Goal: Task Accomplishment & Management: Manage account settings

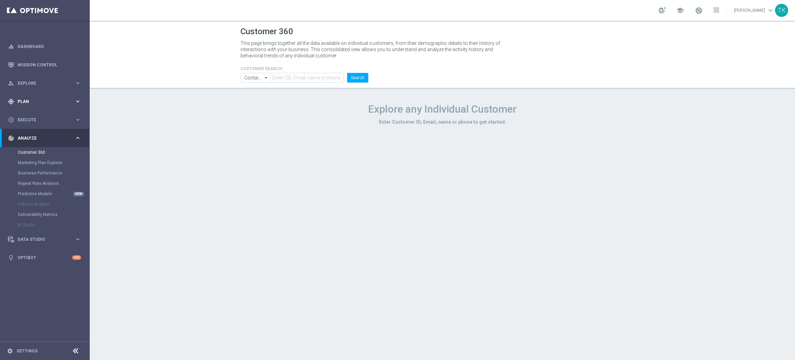
click at [28, 103] on span "Plan" at bounding box center [46, 101] width 57 height 4
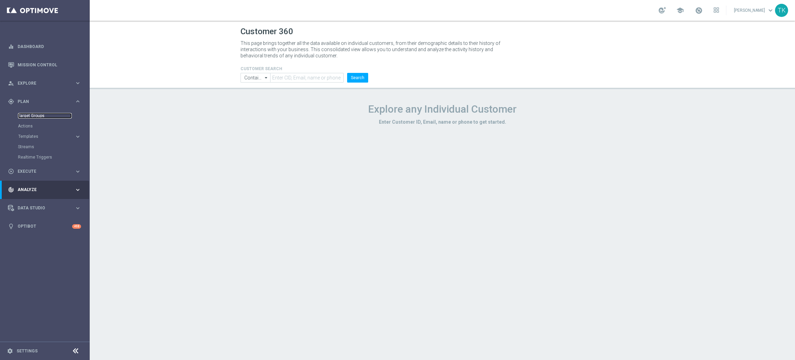
click at [34, 115] on link "Target Groups" at bounding box center [45, 116] width 54 height 6
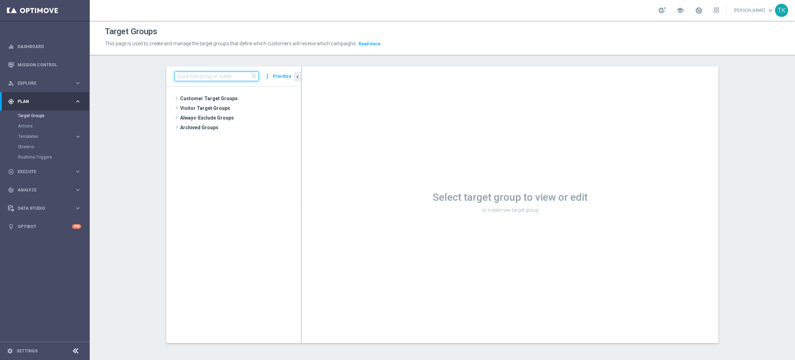
click at [189, 78] on input at bounding box center [217, 76] width 84 height 10
click at [187, 77] on input at bounding box center [217, 76] width 84 height 10
paste input "E_ALL_TARGET_OFFER_1-2DEPO WO POLKAT_150925"
type input "E_ALL_TARGET_OFFER_1-2DEPO WO POLKAT_150925"
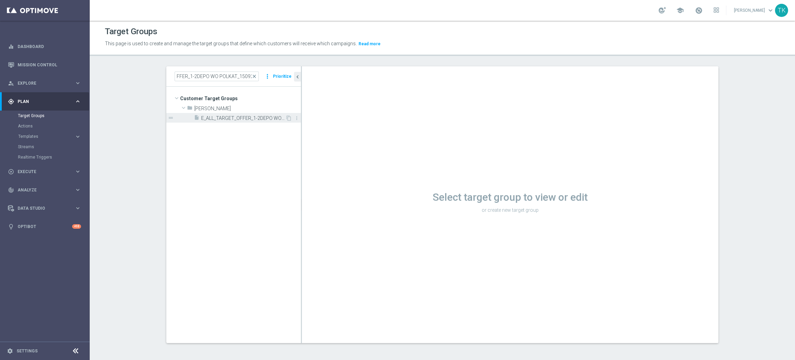
click at [231, 117] on span "E_ALL_TARGET_OFFER_1-2DEPO WO POLKAT_150925" at bounding box center [243, 118] width 84 height 6
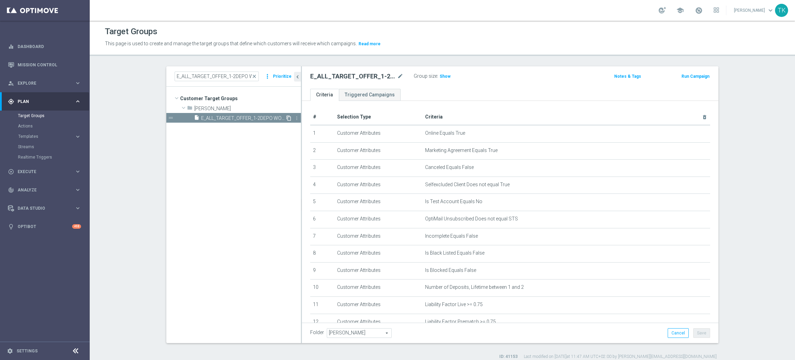
click at [286, 117] on icon "content_copy" at bounding box center [289, 118] width 6 height 6
click at [397, 77] on icon "mode_edit" at bounding box center [400, 76] width 6 height 8
type input "E_ALL_TARGET_OFFER_1DEPO WO LM_170925"
click at [483, 82] on div "E_ALL_TARGET_OFFER_1DEPO WO LM_170925 Group size : Show Notes & Tags Run Campai…" at bounding box center [510, 77] width 417 height 22
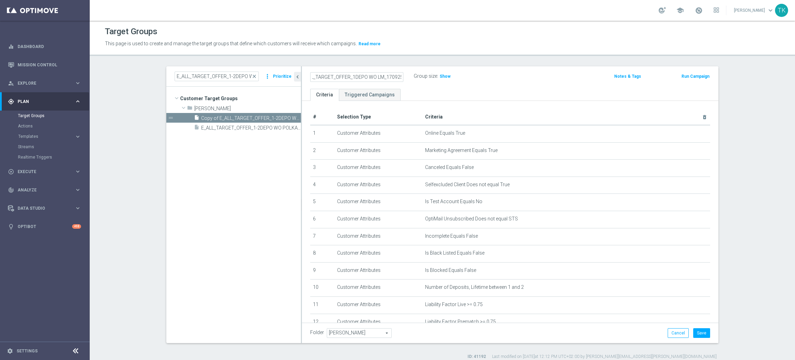
scroll to position [0, 0]
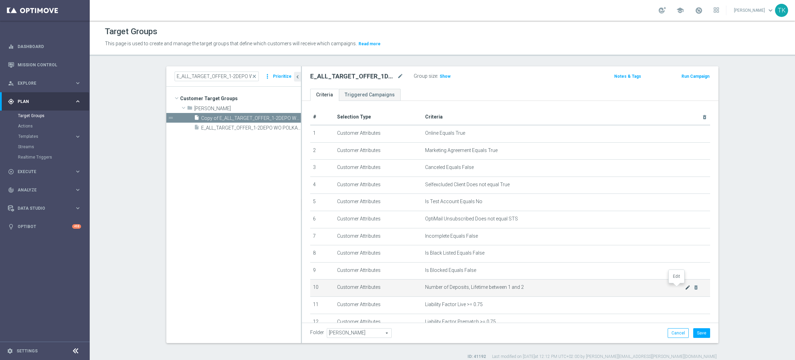
click at [685, 288] on icon "mode_edit" at bounding box center [688, 287] width 6 height 6
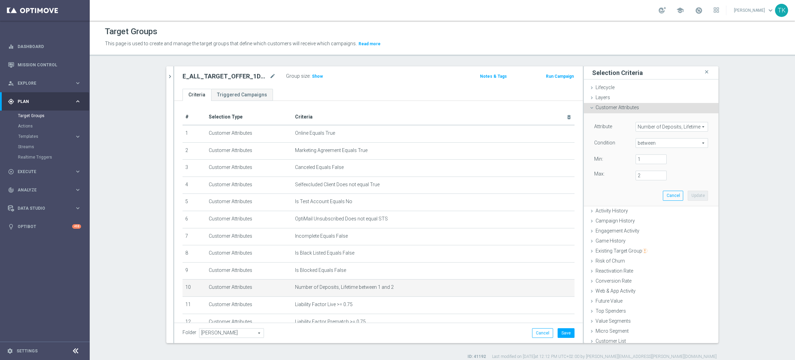
click at [640, 142] on span "between" at bounding box center [672, 142] width 72 height 9
click at [620, 142] on div "Condition" at bounding box center [609, 143] width 41 height 11
click at [640, 142] on span "between" at bounding box center [672, 142] width 72 height 9
click at [643, 181] on span "=" at bounding box center [672, 180] width 66 height 6
type input "="
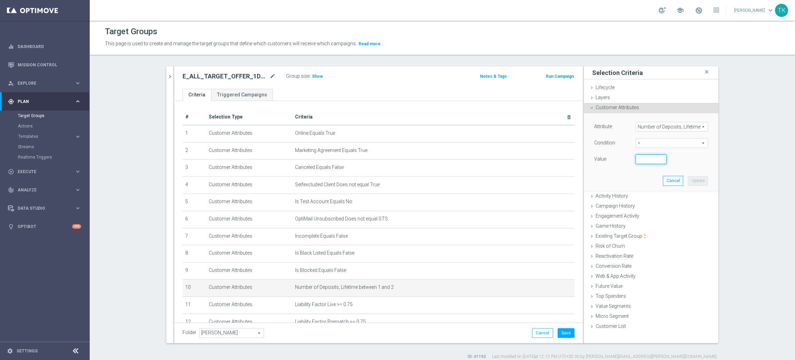
click at [643, 161] on input "number" at bounding box center [651, 159] width 31 height 10
type input "1"
click at [699, 180] on button "Update" at bounding box center [698, 181] width 20 height 10
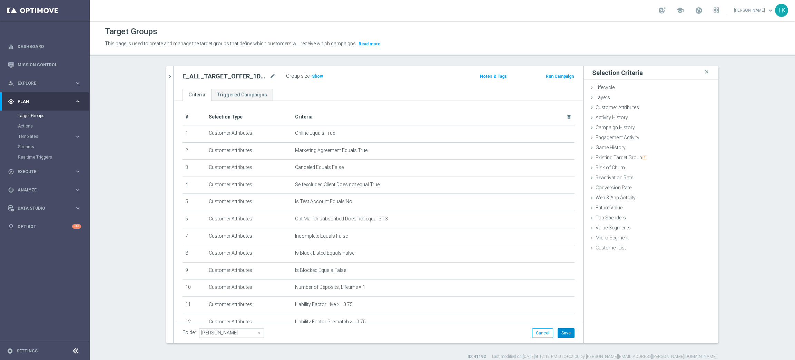
click at [558, 333] on button "Save" at bounding box center [566, 333] width 17 height 10
click at [167, 76] on icon "chevron_right" at bounding box center [170, 76] width 7 height 7
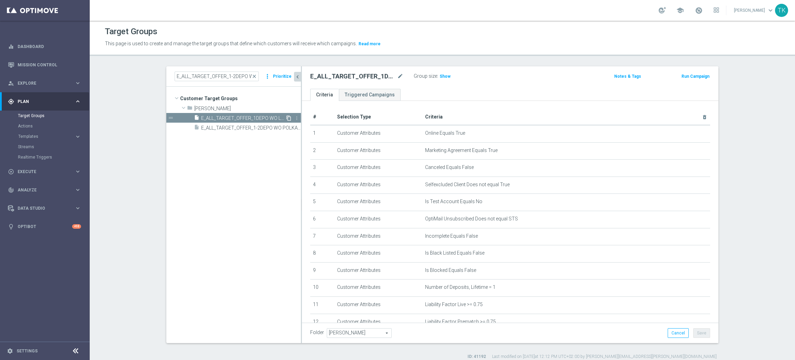
click at [286, 117] on icon "content_copy" at bounding box center [289, 118] width 6 height 6
click at [397, 74] on icon "mode_edit" at bounding box center [400, 76] width 6 height 8
type input "E_ALL_TARGET_OFFER_2DEPO WO LM_170925"
click at [500, 85] on div "E_ALL_TARGET_OFFER_2DEPO WO LM_170925 Group size : Show Notes & Tags Run Campai…" at bounding box center [510, 77] width 417 height 22
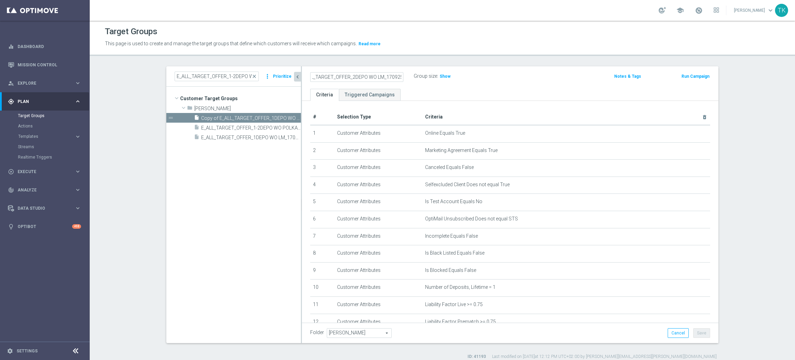
scroll to position [0, 0]
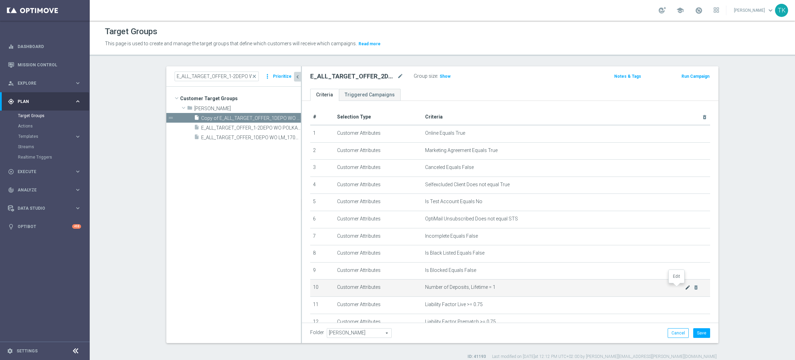
click at [685, 288] on icon "mode_edit" at bounding box center [688, 287] width 6 height 6
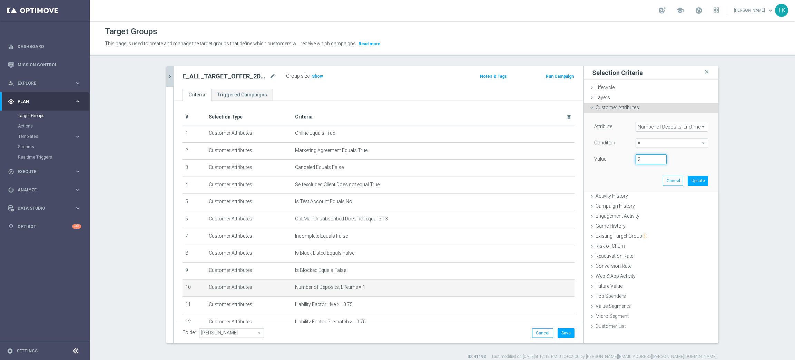
type input "2"
click at [658, 157] on input "2" at bounding box center [651, 159] width 31 height 10
click at [693, 181] on button "Update" at bounding box center [698, 181] width 20 height 10
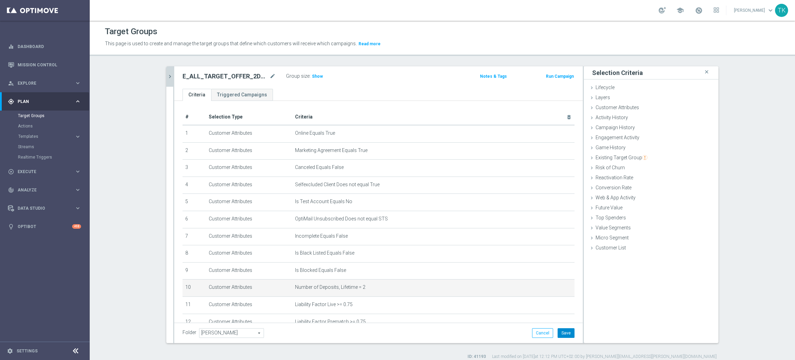
click at [564, 334] on button "Save" at bounding box center [566, 333] width 17 height 10
click at [312, 75] on span "Show" at bounding box center [317, 76] width 11 height 5
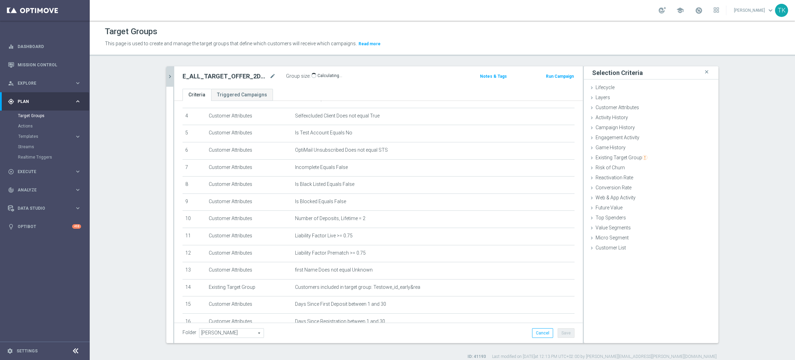
scroll to position [126, 0]
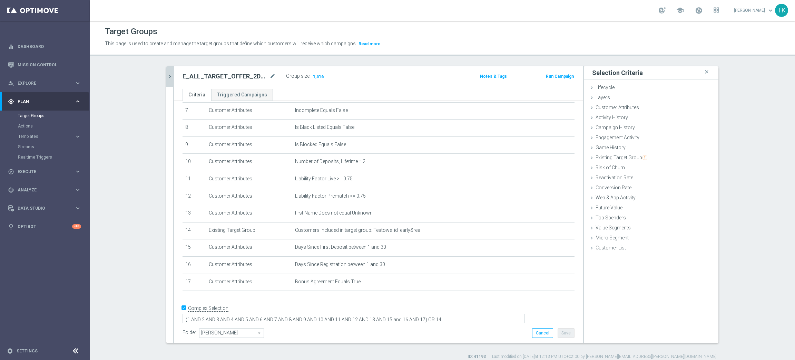
click at [167, 76] on icon "chevron_right" at bounding box center [170, 76] width 7 height 7
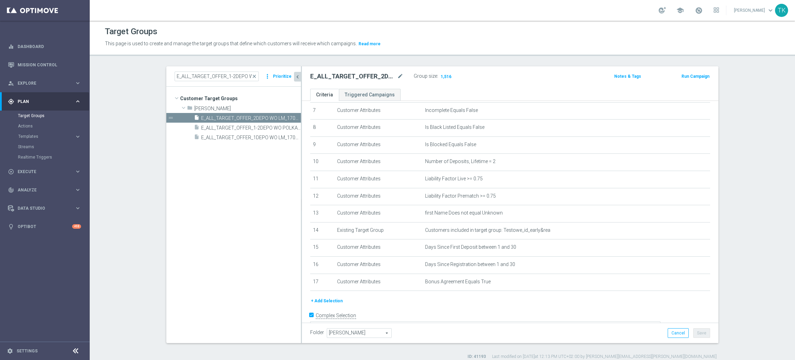
click at [211, 70] on div "E_ALL_TARGET_OFFER_1-2DEPO WO POLKAT_150925 close more_vert Prioritize" at bounding box center [233, 76] width 135 height 20
click at [210, 74] on input "E_ALL_TARGET_OFFER_1-2DEPO WO POLKAT_150925" at bounding box center [217, 76] width 84 height 10
paste input "DEPO WO LM_17"
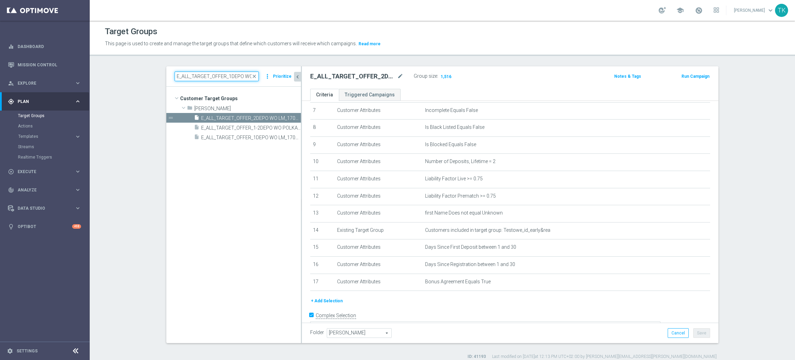
scroll to position [0, 24]
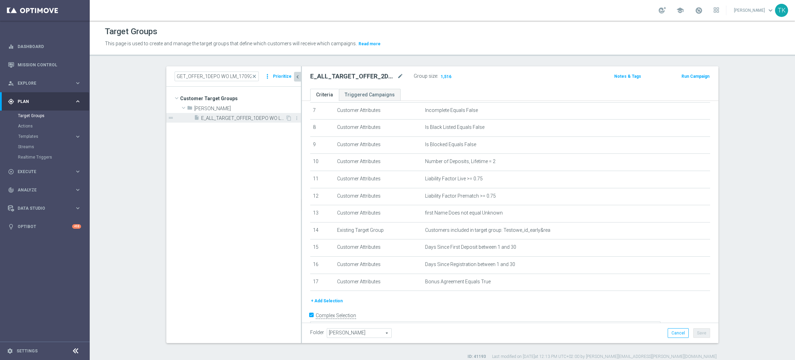
click at [231, 121] on span "E_ALL_TARGET_OFFER_1DEPO WO LM_170925" at bounding box center [243, 118] width 84 height 6
click at [215, 72] on input "E_ALL_TARGET_OFFER_1DEPO WO LM_170925" at bounding box center [217, 76] width 84 height 10
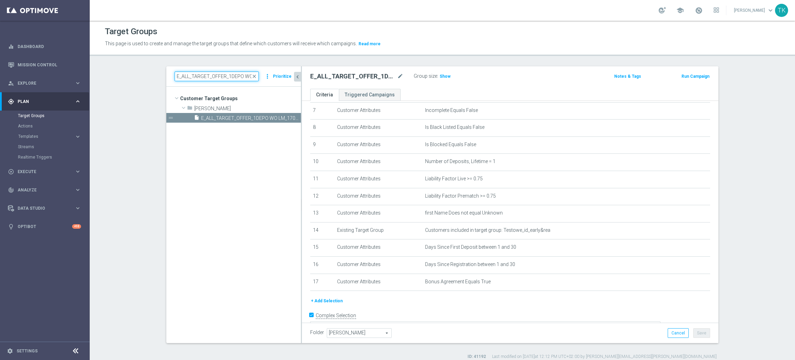
paste input "2"
type input "E_ALL_TARGET_OFFER_2DEPO WO LM_170925"
click at [251, 119] on span "E_ALL_TARGET_OFFER_2DEPO WO LM_170925" at bounding box center [243, 118] width 84 height 6
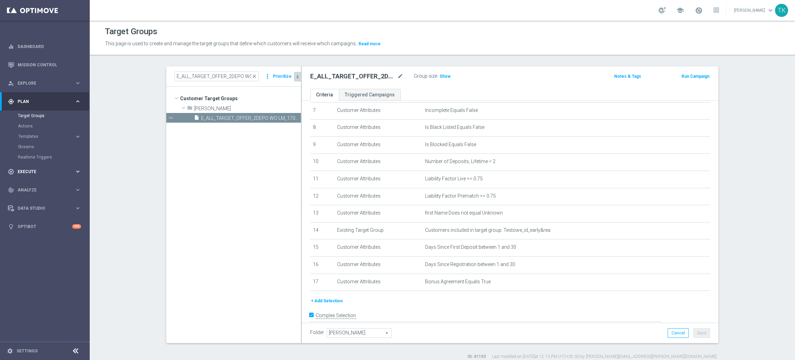
click at [27, 169] on span "Execute" at bounding box center [46, 171] width 57 height 4
click at [36, 133] on link "Campaign Builder" at bounding box center [45, 134] width 54 height 6
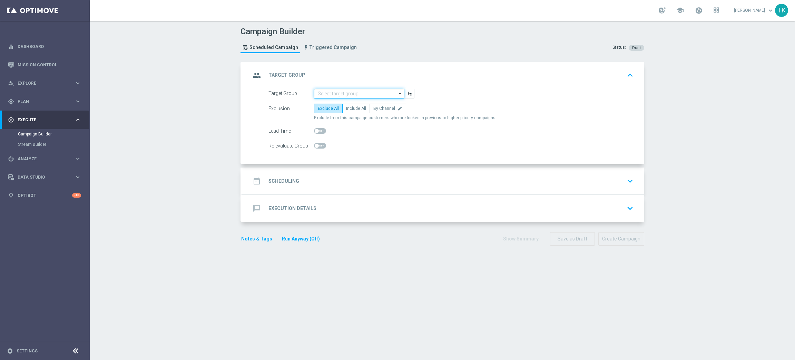
click at [324, 93] on input at bounding box center [359, 94] width 90 height 10
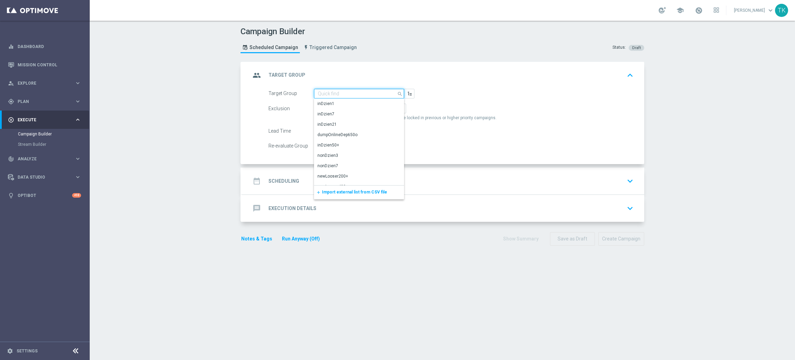
paste input "E_ALL_TARGET_OFFER_1DEPO WO LM_170925"
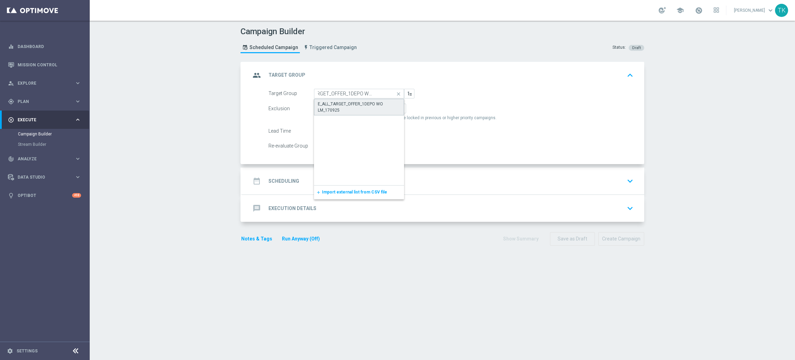
click at [330, 105] on div "E_ALL_TARGET_OFFER_1DEPO WO LM_170925" at bounding box center [359, 107] width 82 height 12
type input "E_ALL_TARGET_OFFER_1DEPO WO LM_170925"
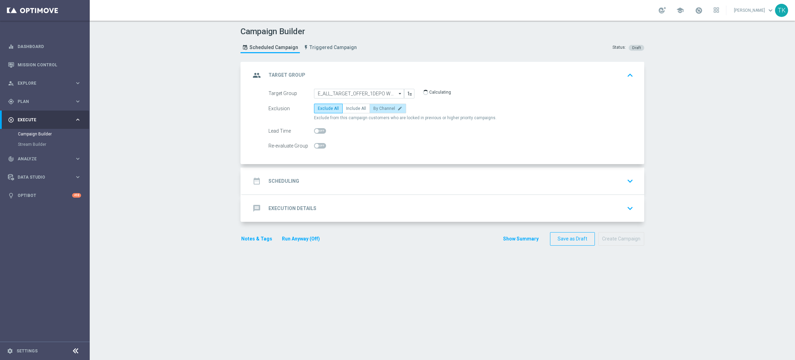
click at [380, 109] on span "By Channel" at bounding box center [384, 108] width 22 height 5
click at [378, 109] on input "By Channel edit" at bounding box center [375, 109] width 4 height 4
radio input "true"
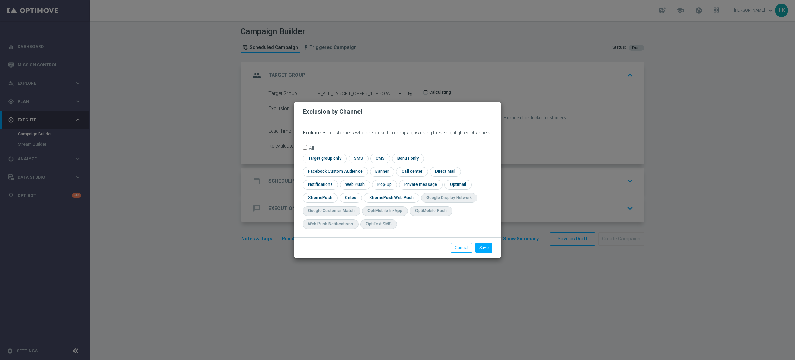
click at [311, 135] on span "Exclude" at bounding box center [312, 133] width 18 height 6
click at [0, 0] on span "Include" at bounding box center [0, 0] width 0 height 0
click at [365, 167] on input "checkbox" at bounding box center [334, 171] width 62 height 9
checkbox input "true"
click at [354, 196] on input "checkbox" at bounding box center [350, 197] width 21 height 9
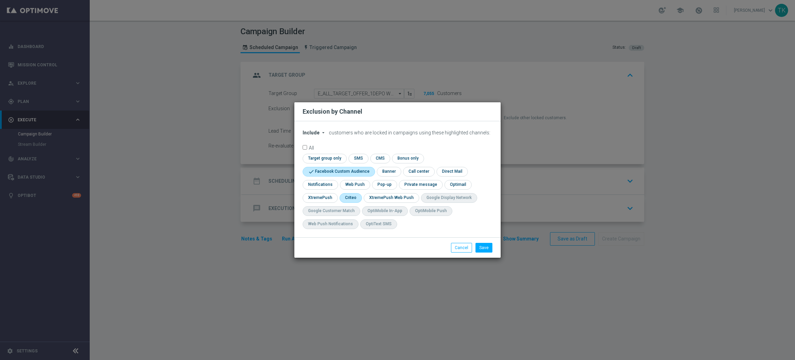
checkbox input "true"
click at [388, 185] on input "checkbox" at bounding box center [384, 184] width 24 height 9
checkbox input "true"
click at [488, 245] on button "Save" at bounding box center [484, 248] width 17 height 10
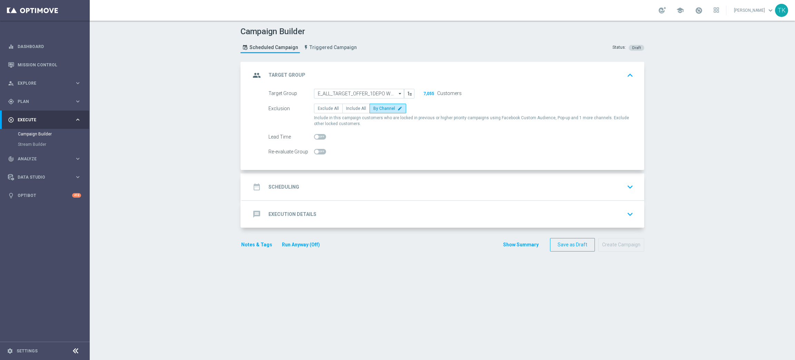
click at [310, 191] on div "date_range Scheduling keyboard_arrow_down" at bounding box center [444, 186] width 386 height 13
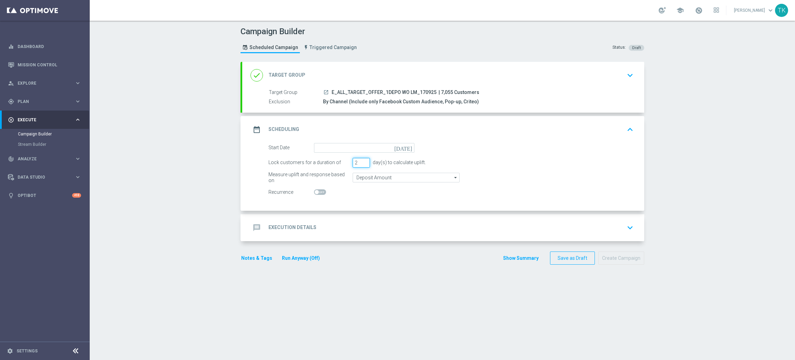
click at [360, 164] on input "2" at bounding box center [361, 163] width 17 height 10
type input "1"
click at [360, 164] on input "1" at bounding box center [361, 163] width 17 height 10
click at [337, 146] on input at bounding box center [364, 148] width 100 height 10
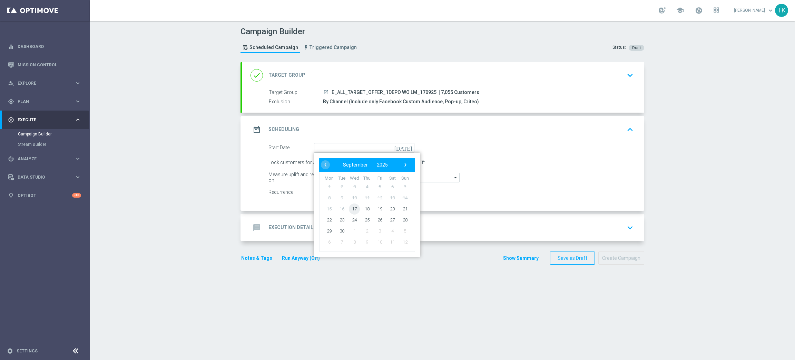
click at [353, 210] on span "17" at bounding box center [354, 208] width 11 height 11
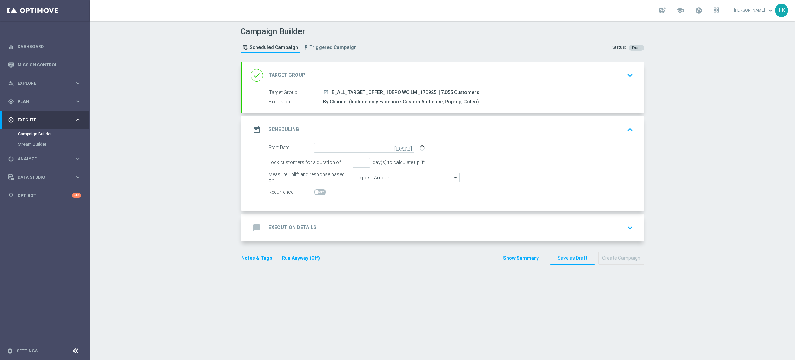
type input "[DATE]"
click at [363, 87] on div "done Target Group keyboard_arrow_down" at bounding box center [443, 75] width 402 height 27
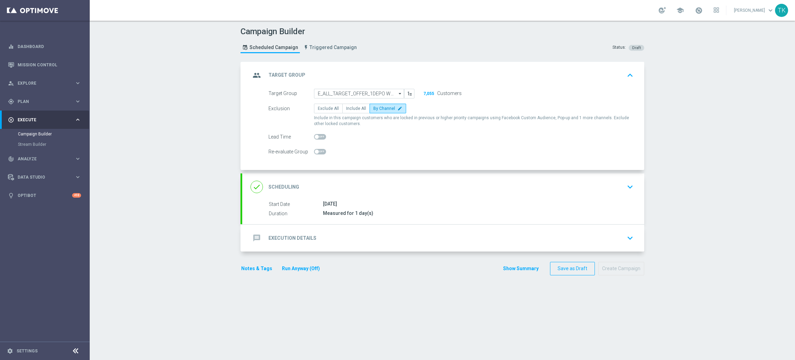
click at [363, 72] on div "group Target Group keyboard_arrow_up" at bounding box center [444, 75] width 386 height 13
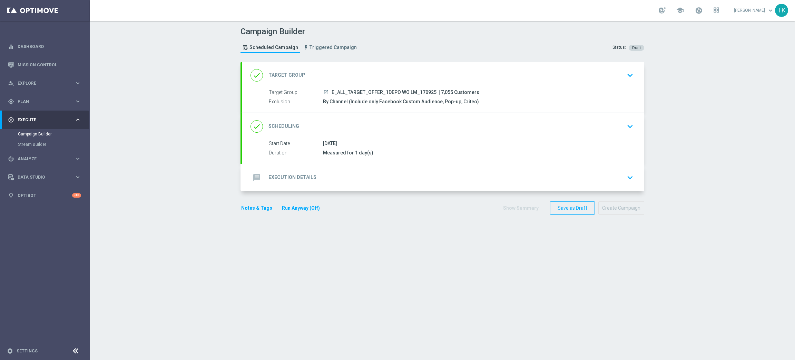
click at [353, 92] on span "E_ALL_TARGET_OFFER_1DEPO WO LM_170925" at bounding box center [384, 92] width 105 height 6
copy div "E_ALL_TARGET_OFFER_1DEPO WO LM_170925"
click at [309, 177] on h2 "Execution Details" at bounding box center [293, 177] width 48 height 7
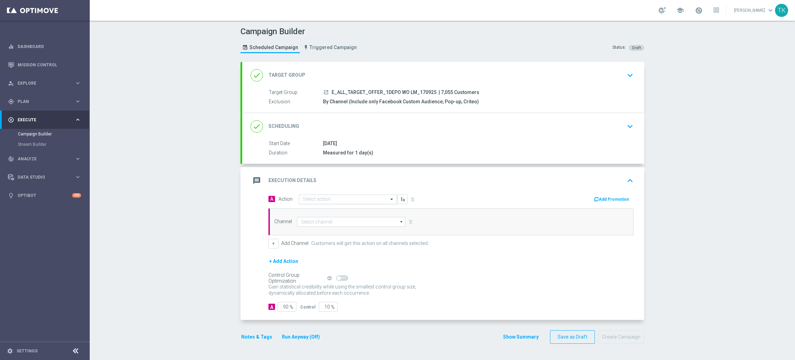
click at [304, 196] on input "text" at bounding box center [341, 199] width 77 height 6
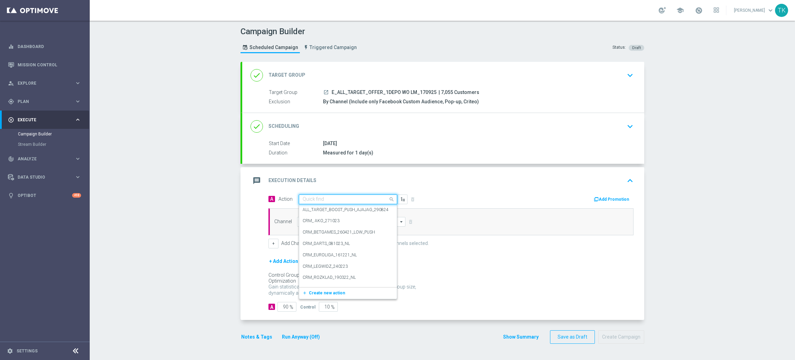
paste input "E_ALL_TARGET_OFFER_1DEPO WO LM_170925"
type input "E_ALL_TARGET_OFFER_1DEPO WO LM_170925"
click at [310, 219] on span "Create new action" at bounding box center [327, 220] width 36 height 5
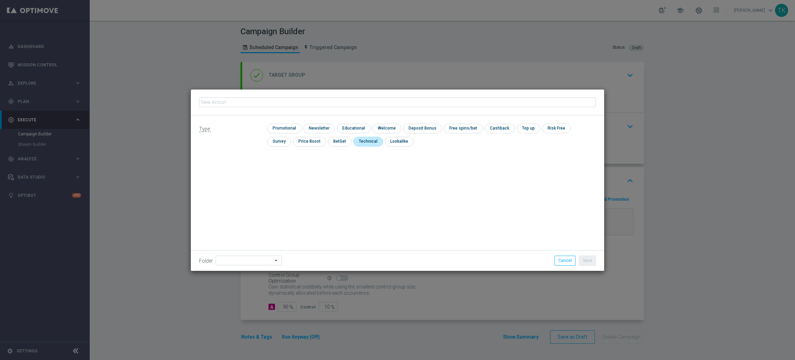
click at [353, 139] on input "checkbox" at bounding box center [367, 141] width 28 height 9
checkbox input "true"
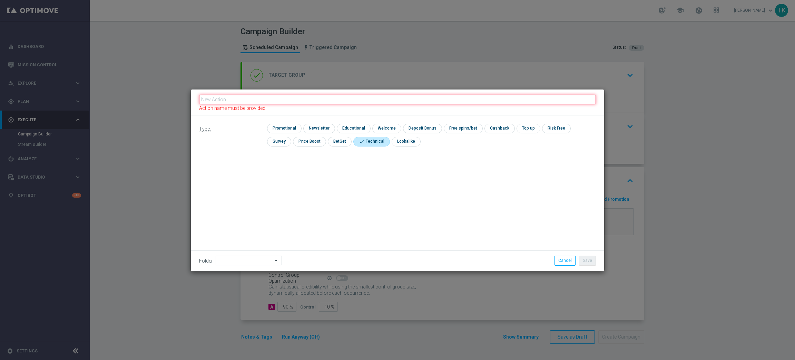
click at [241, 97] on input "text" at bounding box center [397, 100] width 397 height 10
paste input "E_ALL_TARGET_OFFER_1DEPO WO LM_170925"
type input "E_ALL_TARGET_OFFER_1DEPO WO LM_170925"
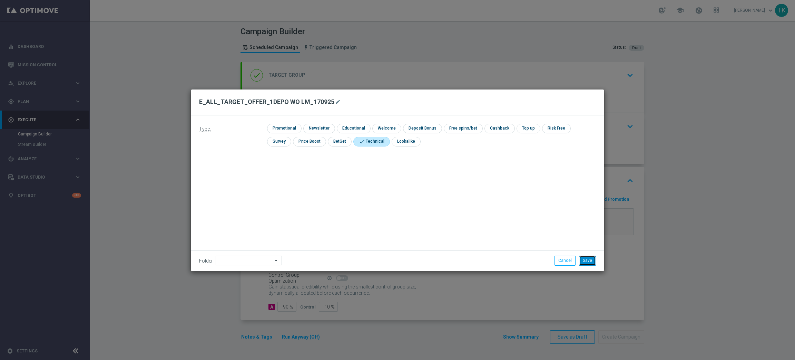
click at [585, 261] on button "Save" at bounding box center [587, 260] width 17 height 10
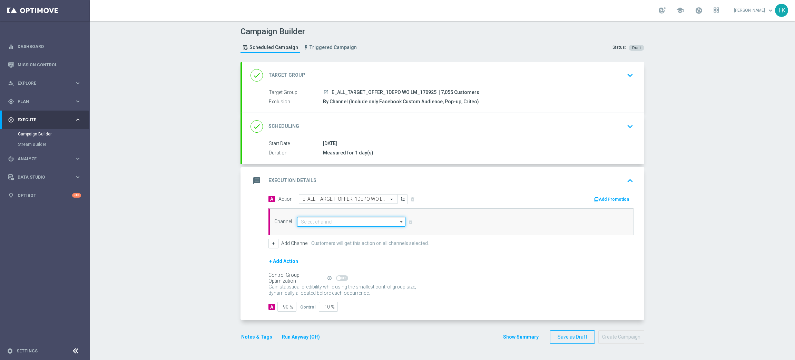
click at [317, 218] on input at bounding box center [351, 222] width 108 height 10
click at [317, 231] on div "Private message" at bounding box center [317, 232] width 32 height 6
type input "Private message"
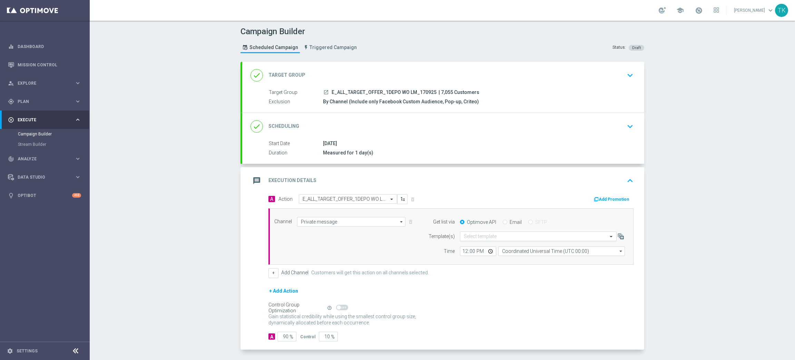
click at [467, 237] on input "text" at bounding box center [531, 236] width 135 height 6
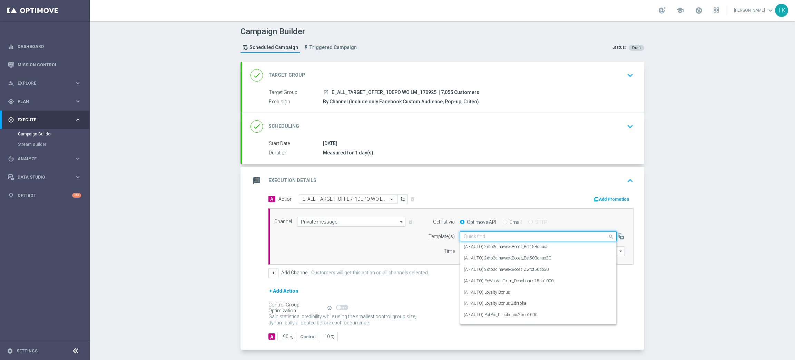
paste input "E_ALL_TARGET_OFFER_1DEPO WO LM_170925"
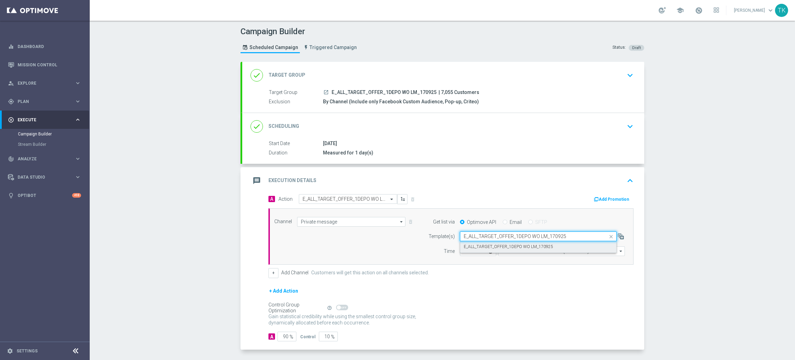
click at [474, 246] on label "E_ALL_TARGET_OFFER_1DEPO WO LM_170925" at bounding box center [508, 247] width 89 height 6
type input "E_ALL_TARGET_OFFER_1DEPO WO LM_170925"
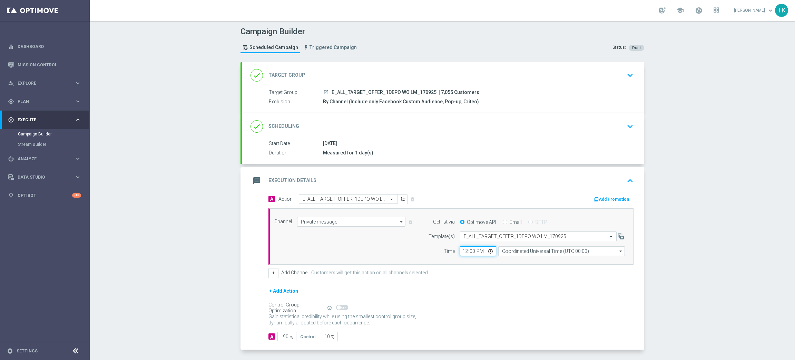
click at [461, 253] on input "12:00" at bounding box center [478, 251] width 36 height 10
type input "19:02"
click at [510, 249] on input "Coordinated Universal Time (UTC 00:00)" at bounding box center [561, 251] width 127 height 10
click at [511, 257] on div "Central European Time ([GEOGRAPHIC_DATA]) (UTC +02:00)" at bounding box center [561, 261] width 127 height 10
type input "Central European Time ([GEOGRAPHIC_DATA]) (UTC +02:00)"
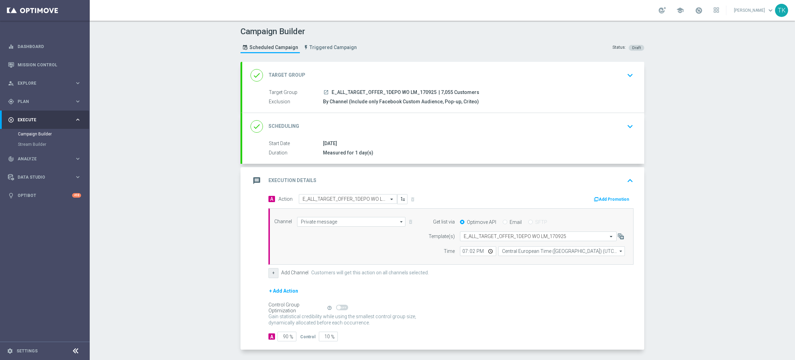
click at [269, 274] on button "+" at bounding box center [274, 273] width 10 height 10
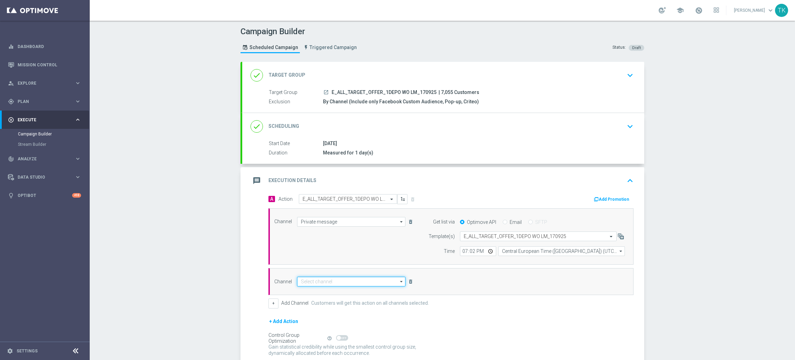
click at [297, 280] on input at bounding box center [351, 281] width 108 height 10
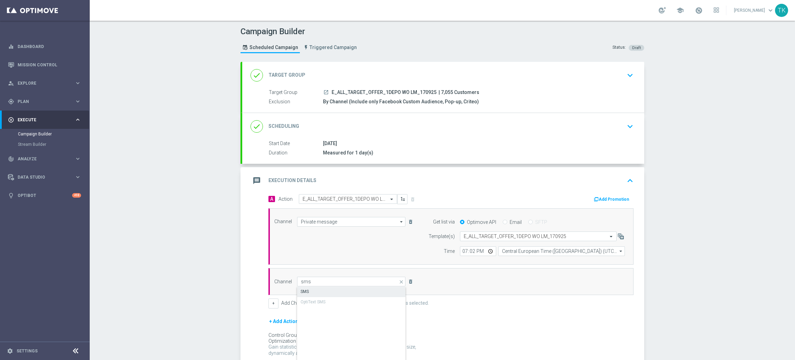
click at [308, 290] on div "SMS" at bounding box center [351, 291] width 109 height 10
type input "SMS"
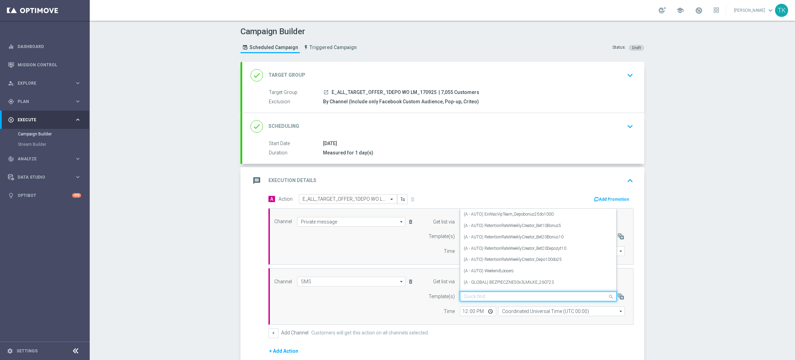
click at [469, 297] on input "text" at bounding box center [531, 296] width 135 height 6
paste input "E_ALL_TARGET_OFFER_1DEPO WO LM_170925"
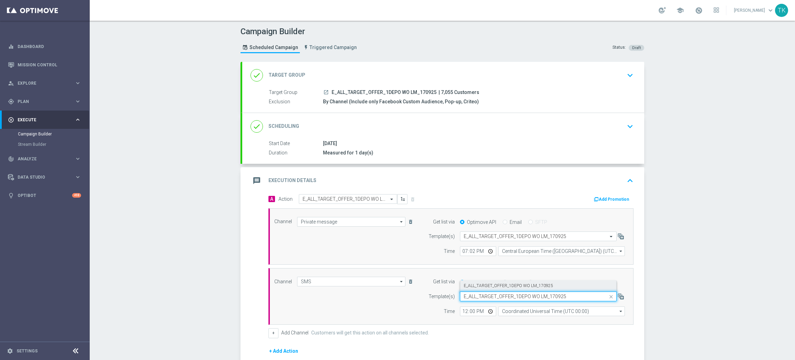
click at [471, 288] on label "E_ALL_TARGET_OFFER_1DEPO WO LM_170925" at bounding box center [508, 286] width 89 height 6
type input "E_ALL_TARGET_OFFER_1DEPO WO LM_170925"
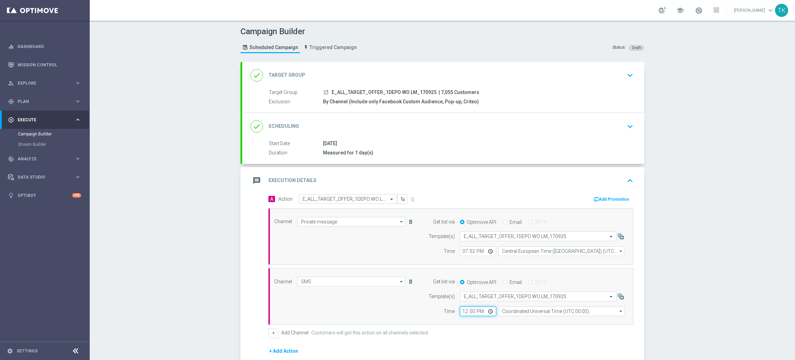
click at [461, 309] on input "12:00" at bounding box center [478, 311] width 36 height 10
type input "19:02"
click at [517, 313] on input "Coordinated Universal Time (UTC 00:00)" at bounding box center [561, 311] width 127 height 10
click at [518, 320] on div "Central European Time ([GEOGRAPHIC_DATA]) (UTC +02:00)" at bounding box center [558, 321] width 113 height 6
type input "Central European Time ([GEOGRAPHIC_DATA]) (UTC +02:00)"
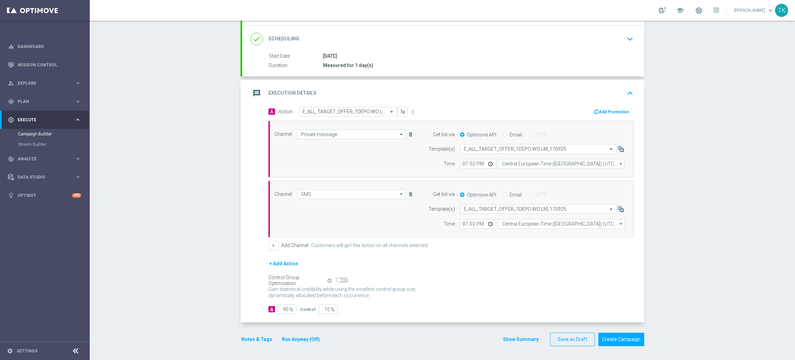
click at [515, 340] on button "Show Summary" at bounding box center [521, 339] width 36 height 8
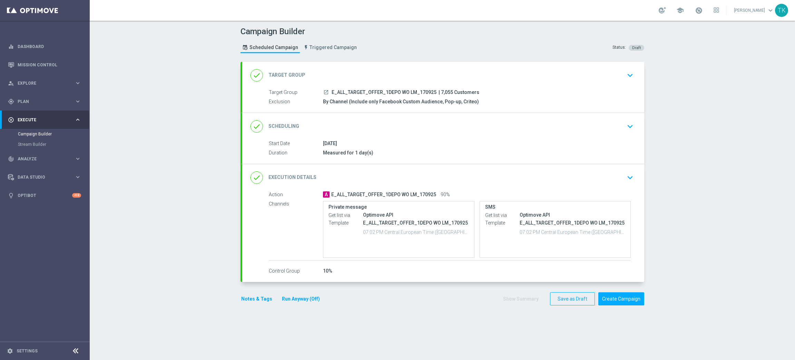
click at [396, 90] on span "E_ALL_TARGET_OFFER_1DEPO WO LM_170925" at bounding box center [384, 92] width 105 height 6
copy div "E_ALL_TARGET_OFFER_1DEPO WO LM_170925"
click at [419, 46] on div "Campaign Builder Scheduled Campaign Triggered Campaign Status: Draft" at bounding box center [442, 41] width 414 height 32
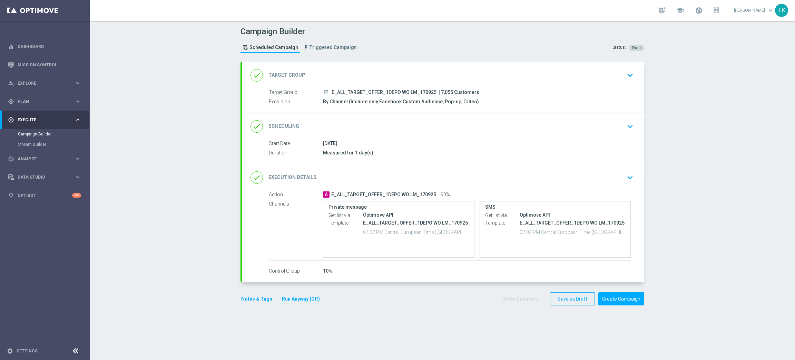
click at [246, 300] on button "Notes & Tags" at bounding box center [257, 298] width 32 height 9
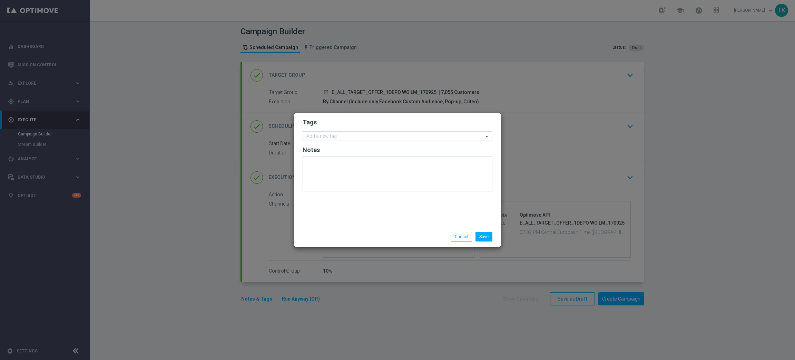
click at [333, 137] on input "text" at bounding box center [394, 137] width 177 height 6
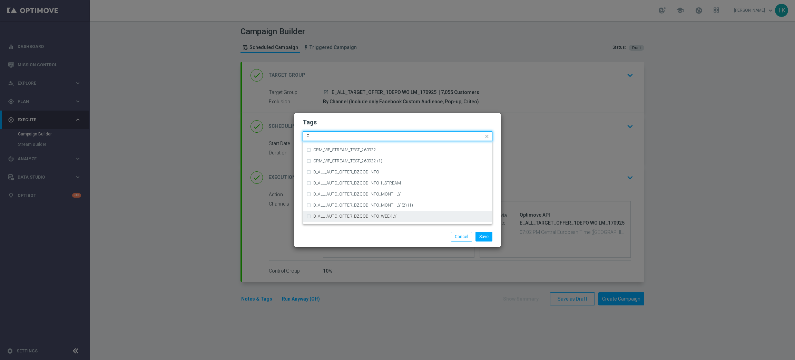
scroll to position [932, 0]
click at [322, 206] on div "E" at bounding box center [397, 208] width 182 height 11
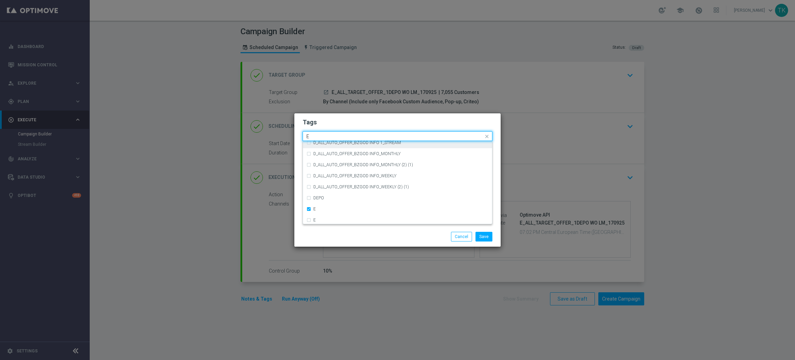
click at [313, 134] on input "E" at bounding box center [394, 137] width 177 height 6
click at [311, 145] on div "ALL" at bounding box center [397, 146] width 182 height 11
click at [317, 137] on input "ALL" at bounding box center [394, 137] width 177 height 6
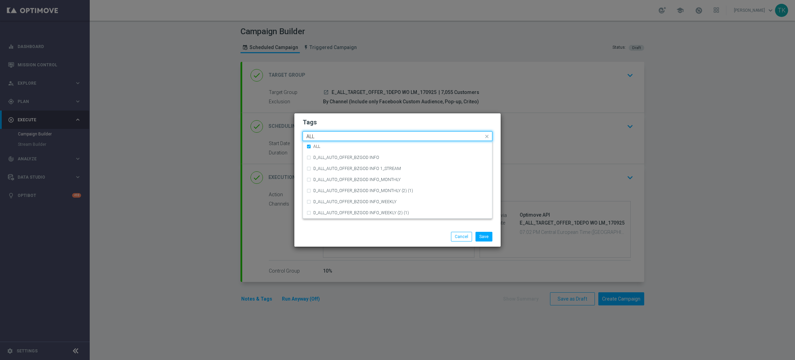
click at [317, 137] on input "ALL" at bounding box center [394, 137] width 177 height 6
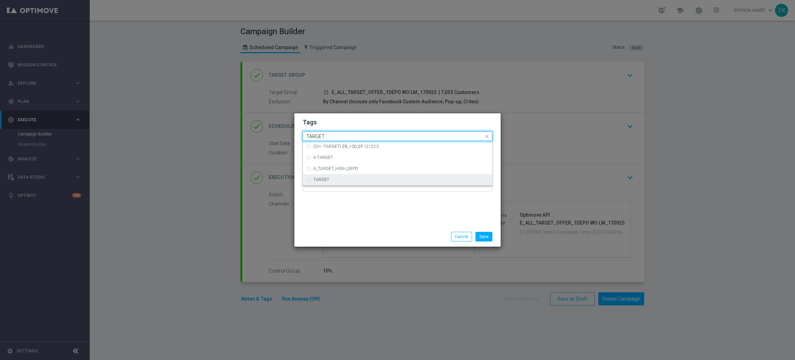
click at [318, 177] on label "TARGET" at bounding box center [321, 179] width 16 height 4
click at [324, 136] on input "TARGET" at bounding box center [394, 137] width 177 height 6
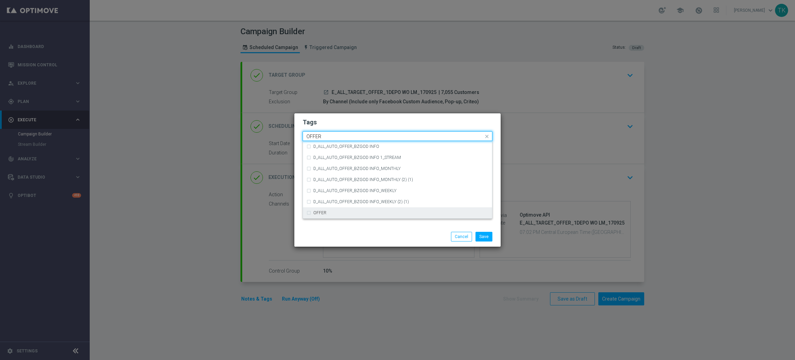
click at [327, 214] on div "OFFER" at bounding box center [400, 213] width 175 height 4
click at [325, 135] on input "OFFER" at bounding box center [394, 137] width 177 height 6
click at [320, 208] on div "WO" at bounding box center [397, 212] width 182 height 11
type input "WO"
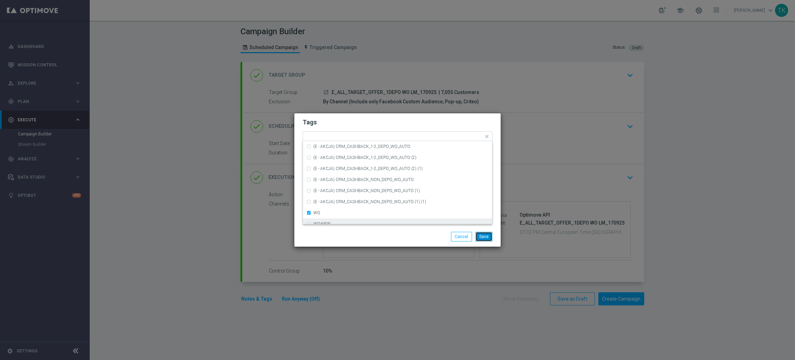
click at [486, 238] on button "Save" at bounding box center [484, 237] width 17 height 10
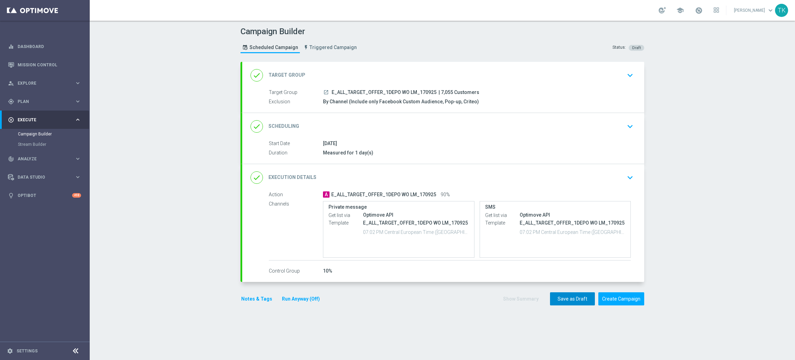
click at [564, 301] on button "Save as Draft" at bounding box center [572, 298] width 45 height 13
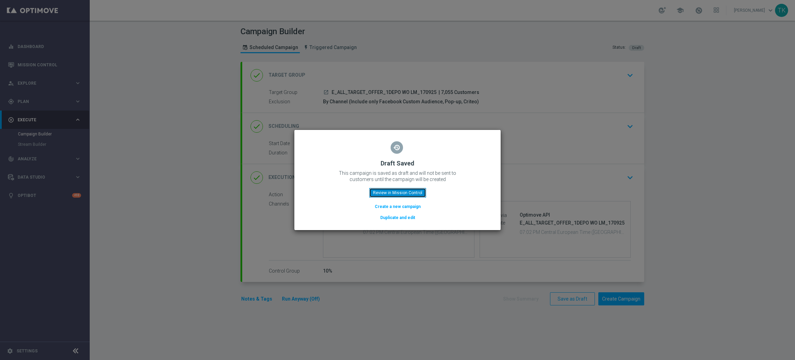
click at [386, 194] on button "Review in Mission Control" at bounding box center [397, 193] width 57 height 10
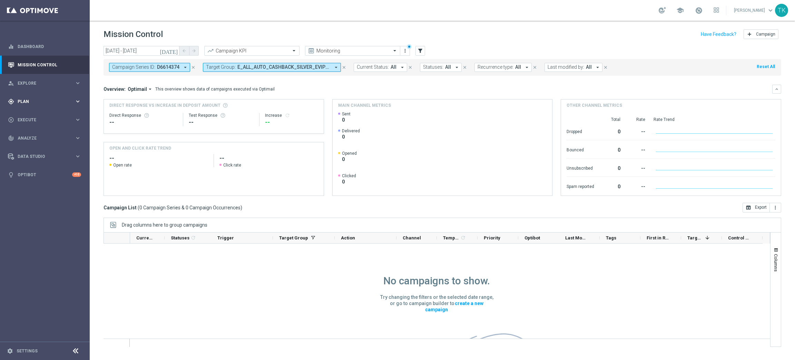
click at [29, 99] on span "Plan" at bounding box center [46, 101] width 57 height 4
click at [33, 114] on link "Target Groups" at bounding box center [45, 116] width 54 height 6
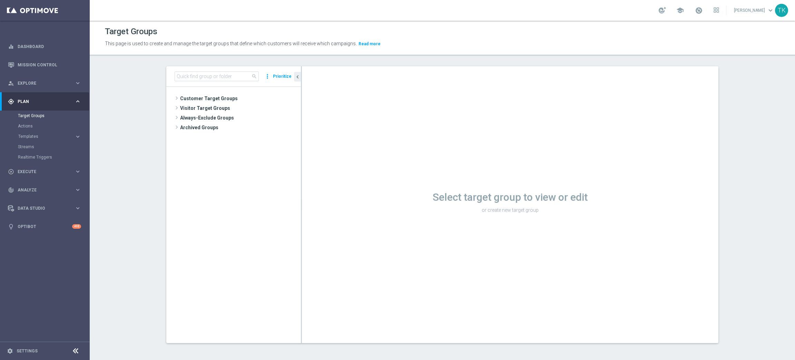
click at [189, 82] on div "search more_vert Prioritize" at bounding box center [233, 76] width 135 height 20
click at [189, 78] on input at bounding box center [217, 76] width 84 height 10
paste input "E_ALL_TARGET_OFFER_1DEPO WO LM_170925"
type input "E_ALL_TARGET_OFFER_1DEPO WO LM_170925"
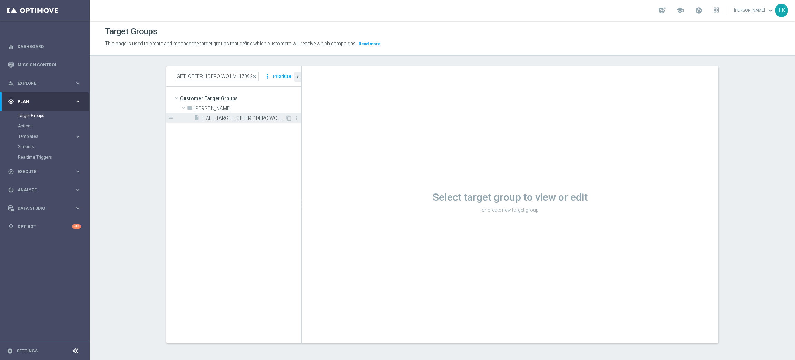
scroll to position [0, 0]
click at [227, 120] on span "E_ALL_TARGET_OFFER_1DEPO WO LM_170925" at bounding box center [243, 118] width 84 height 6
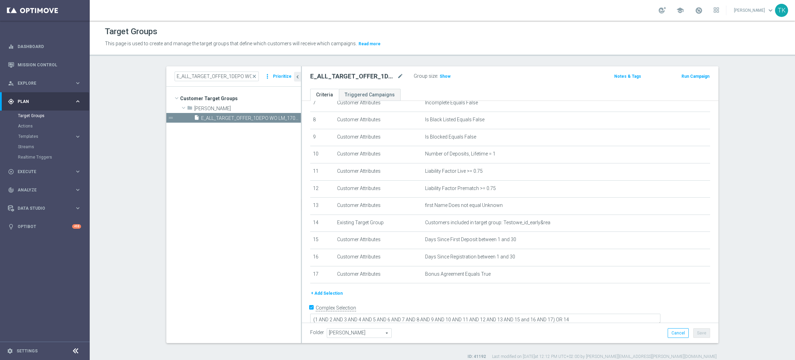
click at [321, 294] on button "+ Add Selection" at bounding box center [326, 293] width 33 height 8
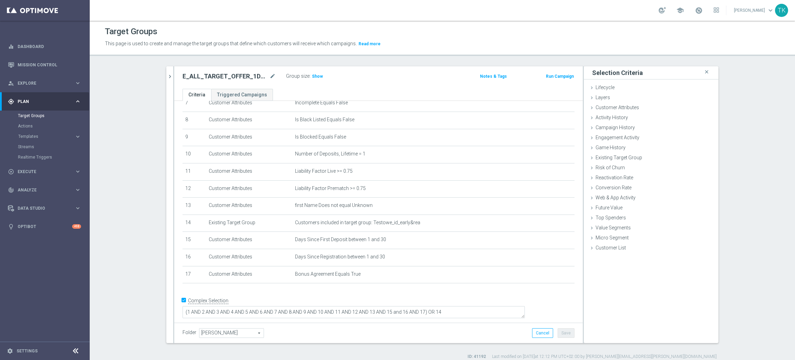
scroll to position [126, 0]
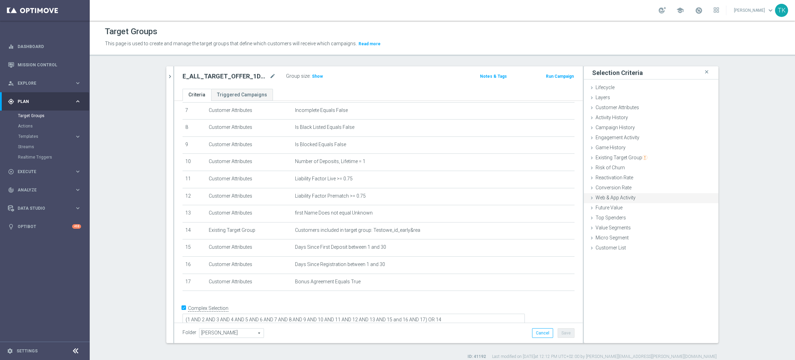
click at [606, 193] on div "Web & App Activity done" at bounding box center [651, 198] width 135 height 10
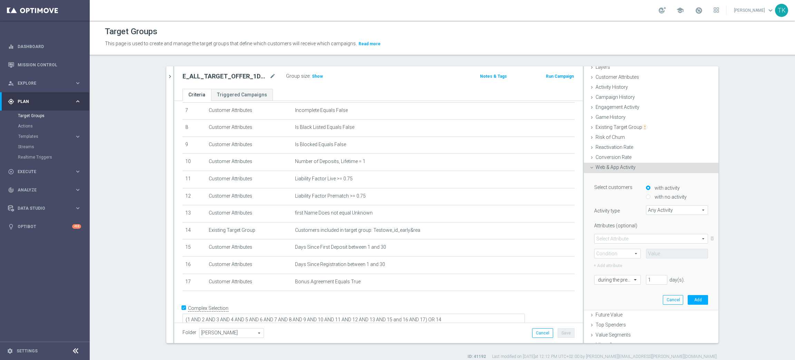
scroll to position [47, 0]
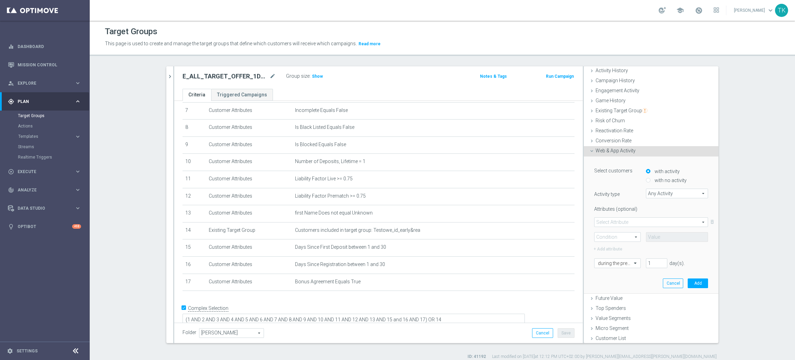
click at [646, 176] on div "with no activity" at bounding box center [677, 178] width 62 height 9
click at [646, 182] on div "with no activity" at bounding box center [677, 178] width 62 height 9
click at [646, 179] on input "with no activity" at bounding box center [648, 180] width 4 height 4
radio input "true"
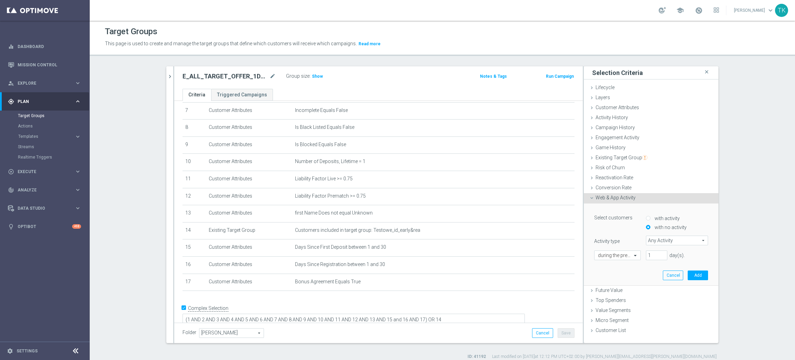
click at [655, 240] on span "Any Activity" at bounding box center [676, 240] width 61 height 9
click at [625, 233] on div "Select customers with activity with no activity Activity type Any Activity Any …" at bounding box center [651, 236] width 114 height 48
click at [611, 255] on input "text" at bounding box center [610, 255] width 25 height 6
click at [607, 308] on div "[DATE]" at bounding box center [617, 313] width 39 height 11
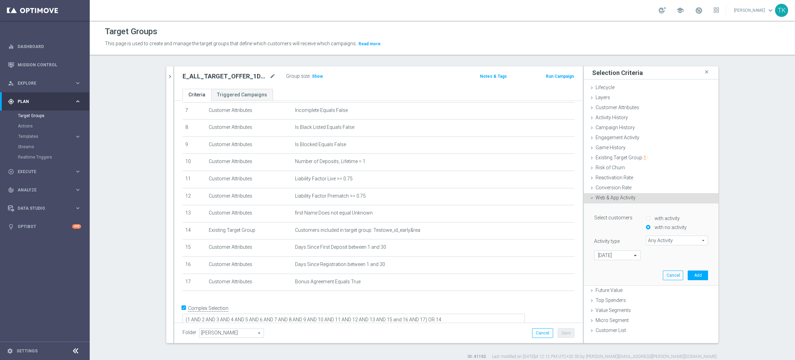
click at [662, 238] on span "Any Activity" at bounding box center [676, 240] width 61 height 9
click at [660, 306] on span "deposit" at bounding box center [677, 305] width 55 height 6
type input "deposit"
click at [599, 265] on span at bounding box center [651, 268] width 113 height 9
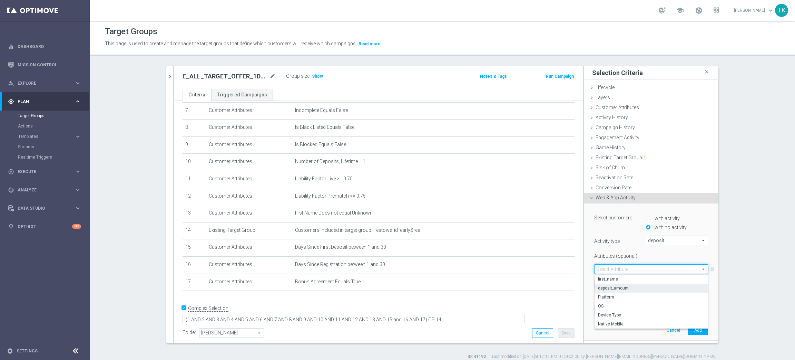
click at [626, 289] on span "deposit_amount" at bounding box center [651, 288] width 106 height 6
type input "deposit_amount"
click at [623, 267] on span "deposit_amount" at bounding box center [651, 268] width 113 height 9
click at [663, 329] on button "Cancel" at bounding box center [673, 330] width 20 height 10
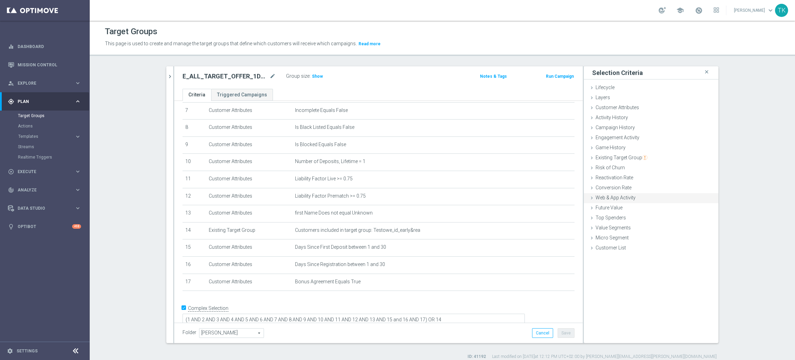
click at [627, 195] on span "Web & App Activity" at bounding box center [616, 198] width 40 height 6
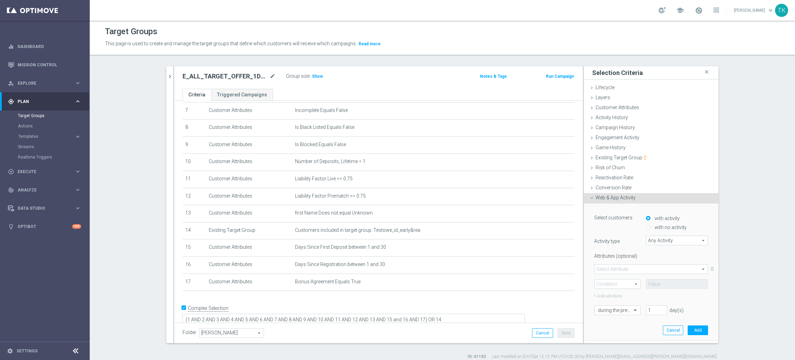
click at [646, 226] on input "with no activity" at bounding box center [648, 227] width 4 height 4
radio input "true"
click at [651, 242] on span "Any Activity" at bounding box center [676, 240] width 61 height 9
click at [651, 304] on span "deposit" at bounding box center [677, 305] width 55 height 6
type input "deposit"
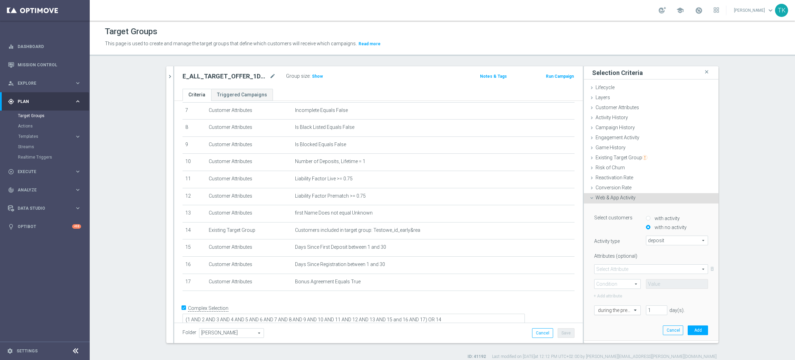
click at [602, 307] on input "text" at bounding box center [610, 310] width 25 height 6
click at [614, 274] on div "[DATE]" at bounding box center [617, 276] width 39 height 11
click at [688, 329] on button "Add" at bounding box center [698, 330] width 20 height 10
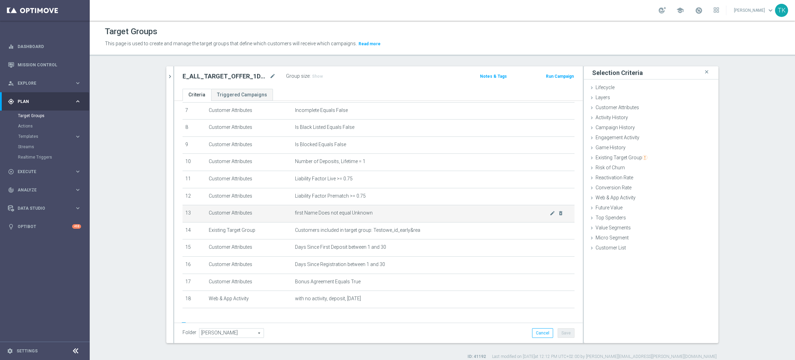
scroll to position [144, 0]
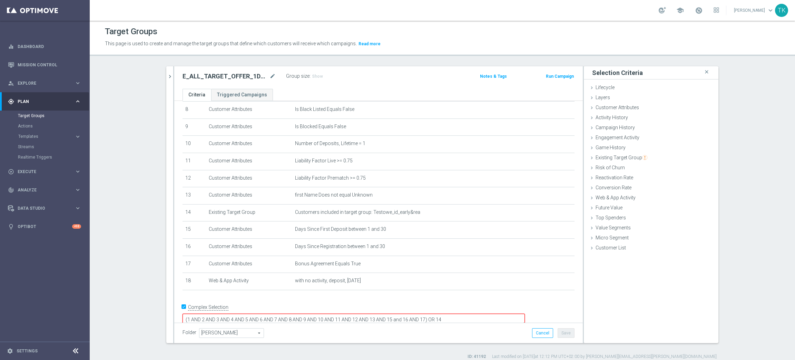
click at [471, 313] on textarea "(1 AND 2 AND 3 AND 4 AND 5 AND 6 AND 7 AND 8 AND 9 AND 10 AND 11 AND 12 AND 13 …" at bounding box center [354, 319] width 342 height 12
type textarea "(1 AND 2 AND 3 AND 4 AND 5 AND 6 AND 7 AND 8 AND 9 AND 10 AND 11 AND 12 AND 13 …"
click at [559, 333] on button "Save" at bounding box center [566, 333] width 17 height 10
click at [31, 68] on link "Mission Control" at bounding box center [50, 65] width 64 height 18
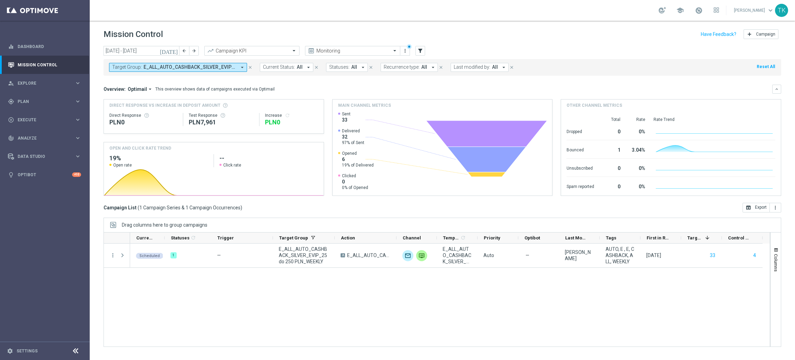
click at [212, 68] on span "E_ALL_AUTO_CASHBACK_SILVER_EVIP_25 do 250 PLN_WEEKLY" at bounding box center [190, 67] width 93 height 6
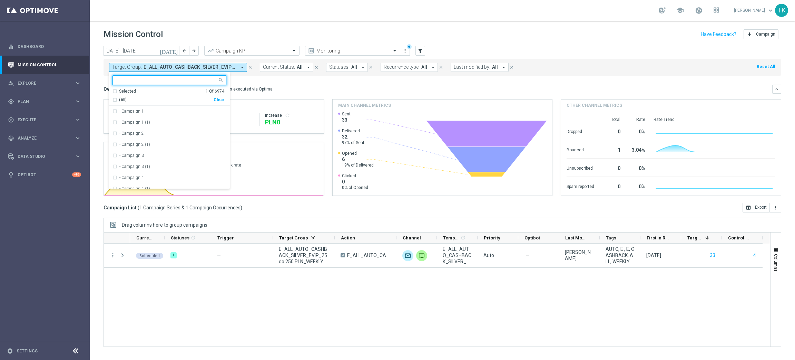
click at [0, 0] on div "Clear" at bounding box center [0, 0] width 0 height 0
click at [145, 76] on div at bounding box center [165, 80] width 105 height 9
paste input "E_ALL_TARGET_OFFER_1DEPO WO LM_170925"
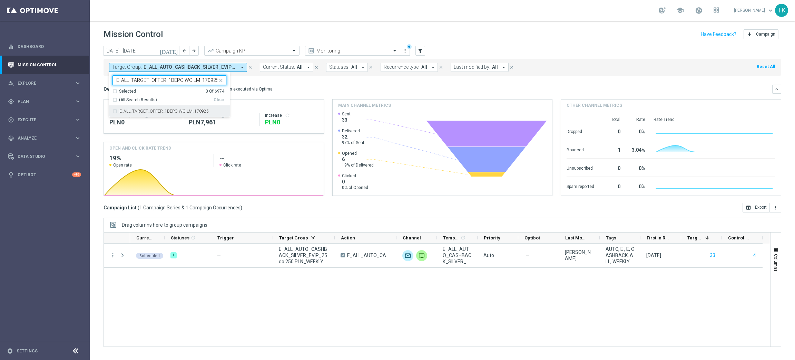
click at [140, 109] on label "E_ALL_TARGET_OFFER_1DEPO WO LM_170925" at bounding box center [163, 111] width 89 height 4
type input "E_ALL_TARGET_OFFER_1DEPO WO LM_170925"
click at [157, 286] on div "Scheduled 1 — E_ALL_AUTO_CASHBACK_SILVER_EVIP_25 do 250 PLN_WEEKLY A E_ALL_AUTO…" at bounding box center [450, 294] width 640 height 103
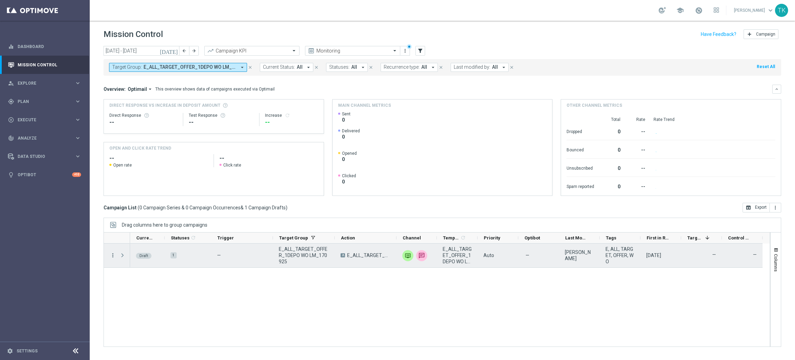
click at [113, 254] on icon "more_vert" at bounding box center [113, 255] width 6 height 6
click at [130, 282] on span "Edit" at bounding box center [130, 282] width 8 height 5
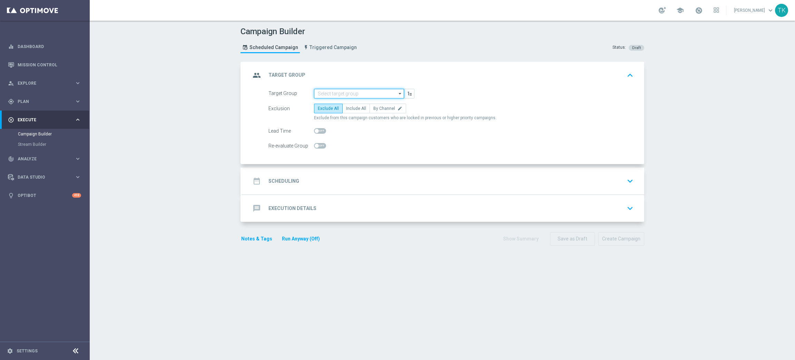
click at [322, 92] on input at bounding box center [359, 94] width 90 height 10
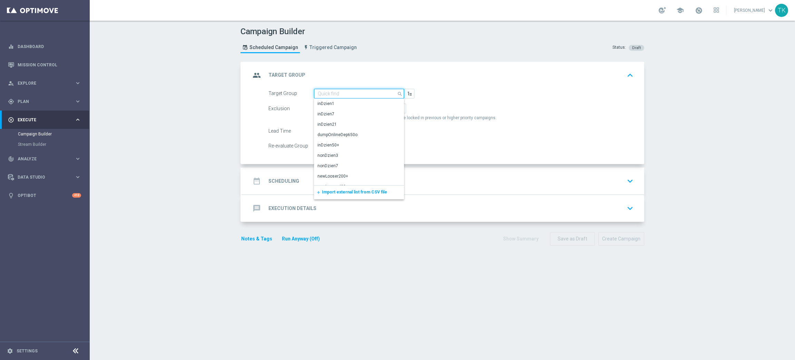
paste input "E_ALL_TARGET_OFFER_2DEPO WO LM_170925"
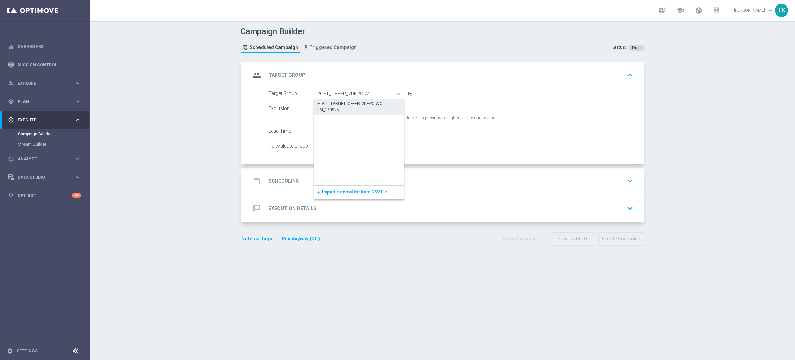
click at [322, 105] on div "E_ALL_TARGET_OFFER_2DEPO WO LM_170925" at bounding box center [359, 106] width 83 height 12
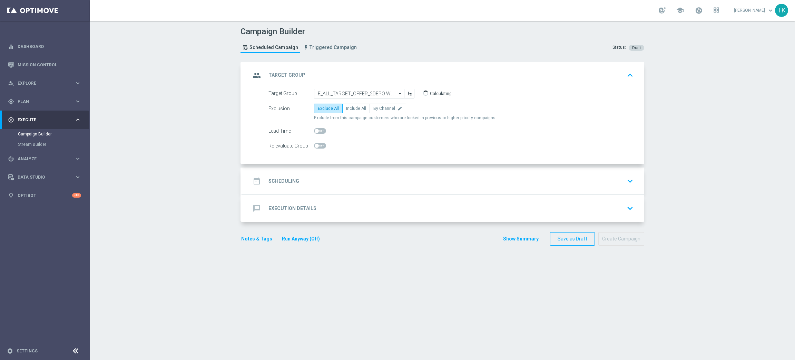
type input "E_ALL_TARGET_OFFER_2DEPO WO LM_170925"
click at [378, 109] on span "By Channel" at bounding box center [384, 108] width 22 height 5
click at [378, 109] on input "By Channel edit" at bounding box center [375, 109] width 4 height 4
radio input "true"
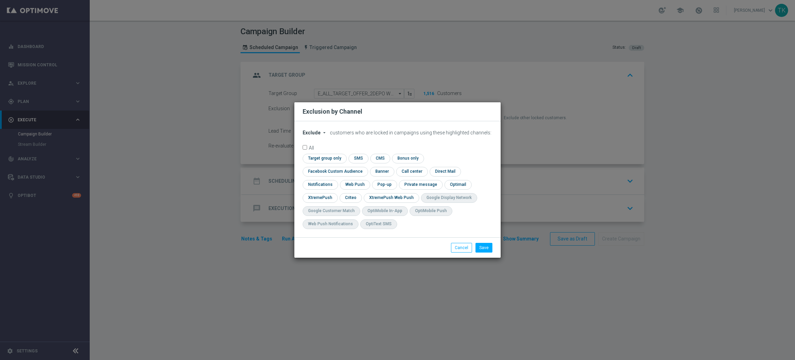
click at [309, 135] on span "Exclude" at bounding box center [312, 133] width 18 height 6
click at [0, 0] on span "Include" at bounding box center [0, 0] width 0 height 0
click at [365, 167] on input "checkbox" at bounding box center [334, 171] width 62 height 9
checkbox input "true"
click at [350, 195] on input "checkbox" at bounding box center [350, 197] width 21 height 9
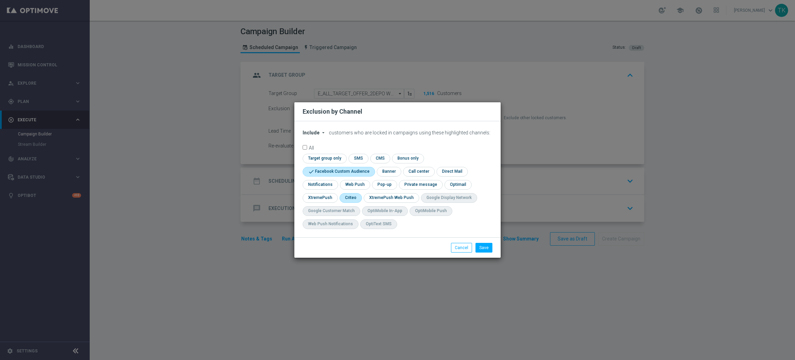
checkbox input "true"
click at [387, 183] on input "checkbox" at bounding box center [384, 184] width 24 height 9
checkbox input "true"
click at [486, 247] on button "Save" at bounding box center [484, 248] width 17 height 10
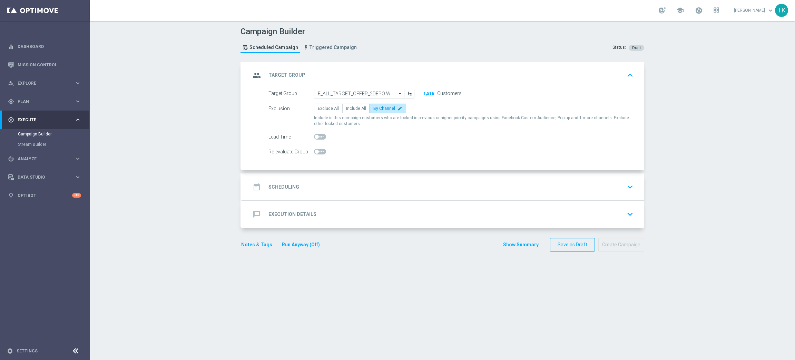
click at [334, 183] on div "date_range Scheduling keyboard_arrow_down" at bounding box center [444, 186] width 386 height 13
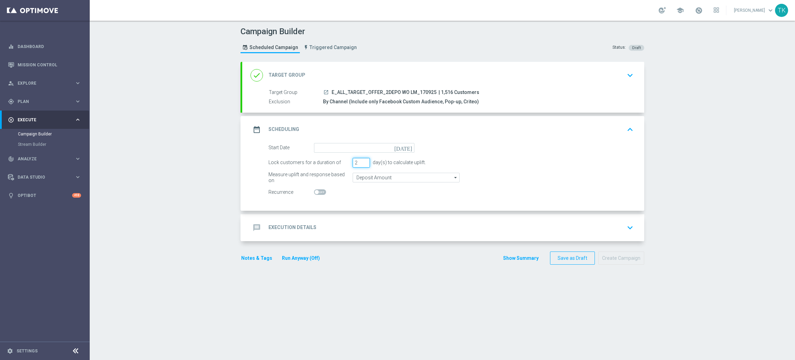
click at [360, 164] on input "2" at bounding box center [361, 163] width 17 height 10
type input "1"
click at [360, 164] on input "1" at bounding box center [361, 163] width 17 height 10
click at [336, 149] on input at bounding box center [364, 148] width 100 height 10
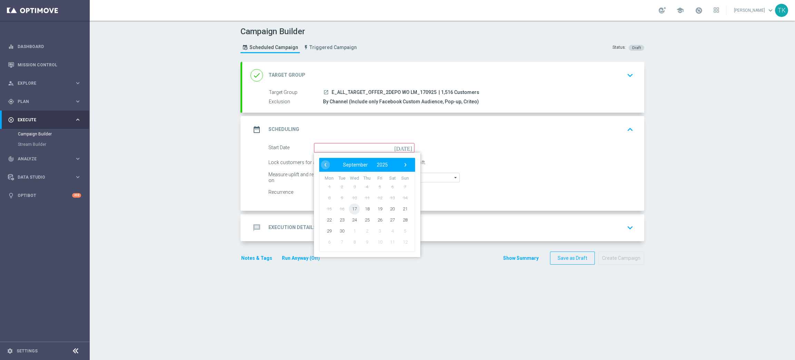
click at [355, 206] on span "17" at bounding box center [354, 208] width 11 height 11
type input "[DATE]"
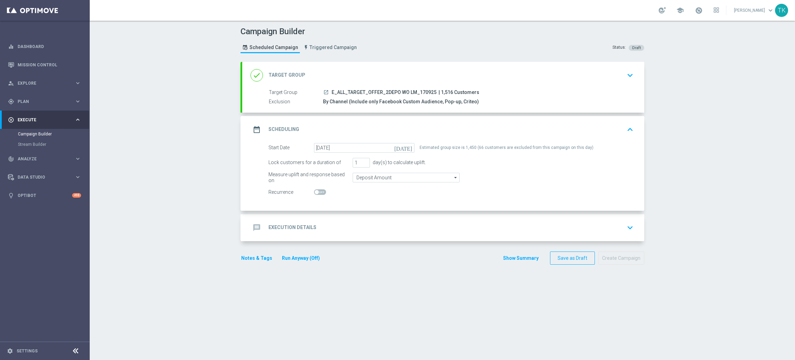
click at [387, 91] on span "E_ALL_TARGET_OFFER_2DEPO WO LM_170925" at bounding box center [384, 92] width 105 height 6
copy div "E_ALL_TARGET_OFFER_2DEPO WO LM_170925"
click at [318, 227] on div "message Execution Details keyboard_arrow_down" at bounding box center [444, 227] width 386 height 13
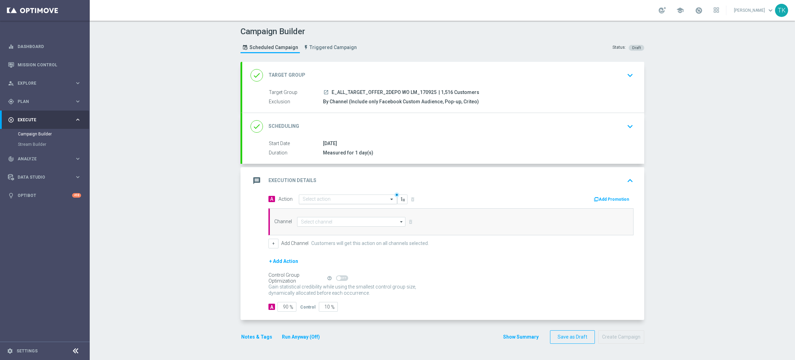
click at [310, 198] on input "text" at bounding box center [341, 199] width 77 height 6
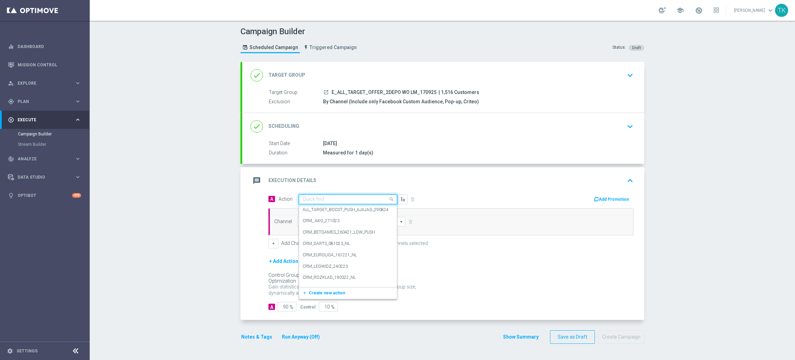
paste input "E_ALL_TARGET_OFFER_2DEPO WO LM_170925"
type input "E_ALL_TARGET_OFFER_2DEPO WO LM_170925"
click at [312, 221] on span "Create new action" at bounding box center [327, 220] width 36 height 5
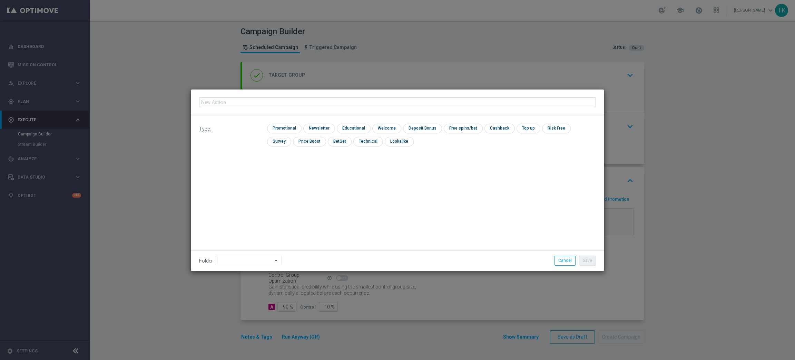
type input "E_ALL_TARGET_OFFER_2DEPO WO LM_170925"
click at [353, 142] on input "checkbox" at bounding box center [367, 141] width 28 height 9
checkbox input "true"
click at [587, 258] on button "Save" at bounding box center [587, 260] width 17 height 10
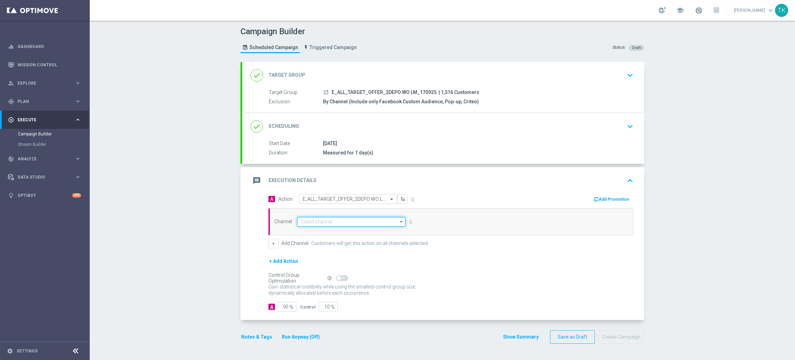
click at [325, 219] on input at bounding box center [351, 222] width 108 height 10
click at [326, 228] on div "Private message" at bounding box center [317, 231] width 32 height 6
type input "Private message"
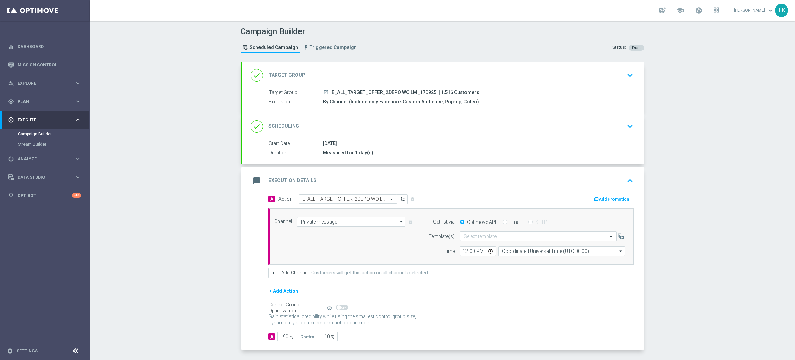
click at [471, 237] on input "text" at bounding box center [531, 236] width 135 height 6
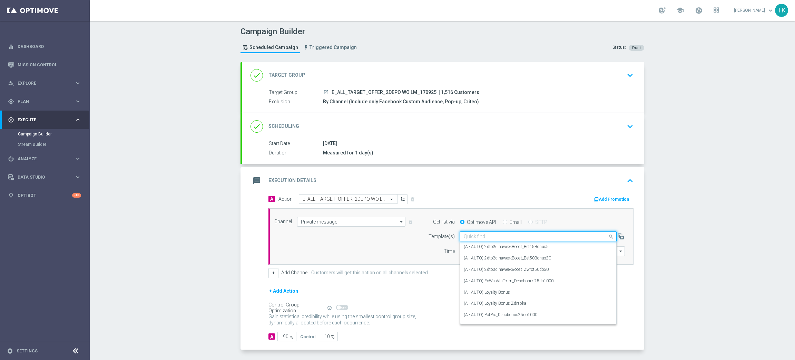
paste input "E_ALL_TARGET_OFFER_2DEPO WO LM_170925"
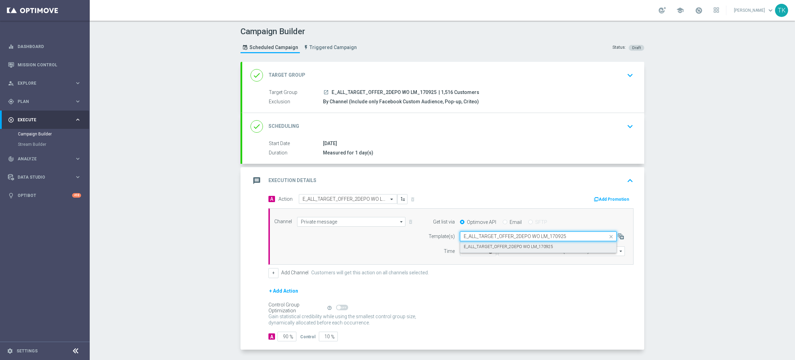
click at [471, 251] on div "E_ALL_TARGET_OFFER_2DEPO WO LM_170925" at bounding box center [538, 246] width 149 height 11
type input "E_ALL_TARGET_OFFER_2DEPO WO LM_170925"
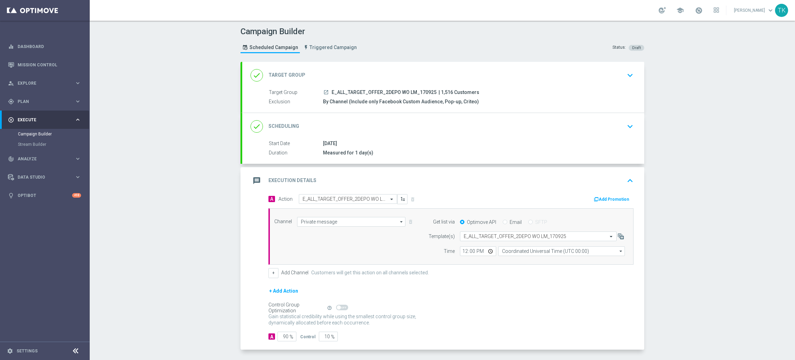
click at [455, 248] on div "12:00 Coordinated Universal Time (UTC 00:00) Coordinated Universal Time (UTC 00…" at bounding box center [542, 251] width 175 height 10
click at [460, 250] on input "12:00" at bounding box center [478, 251] width 36 height 10
type input "19:02"
click at [506, 254] on input "Coordinated Universal Time (UTC 00:00)" at bounding box center [561, 251] width 127 height 10
click at [509, 260] on div "Central European Time ([GEOGRAPHIC_DATA]) (UTC +02:00)" at bounding box center [558, 261] width 113 height 6
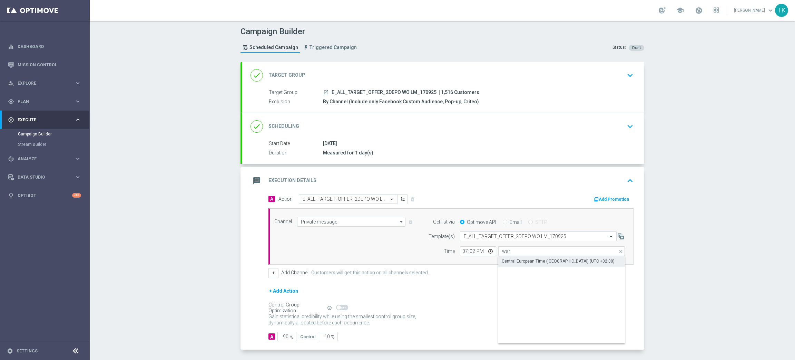
type input "Central European Time ([GEOGRAPHIC_DATA]) (UTC +02:00)"
click at [270, 274] on button "+" at bounding box center [274, 273] width 10 height 10
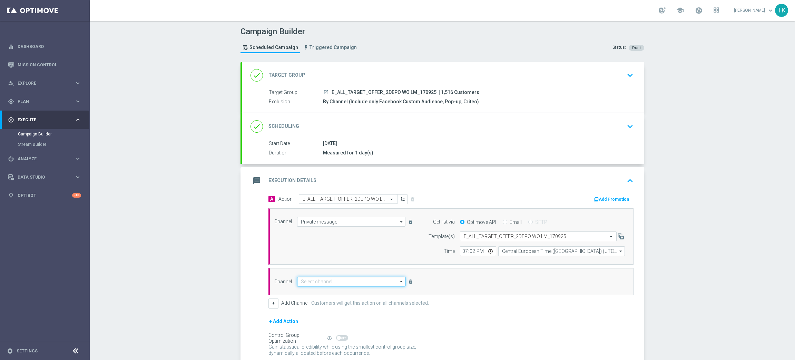
click at [304, 279] on input at bounding box center [351, 281] width 108 height 10
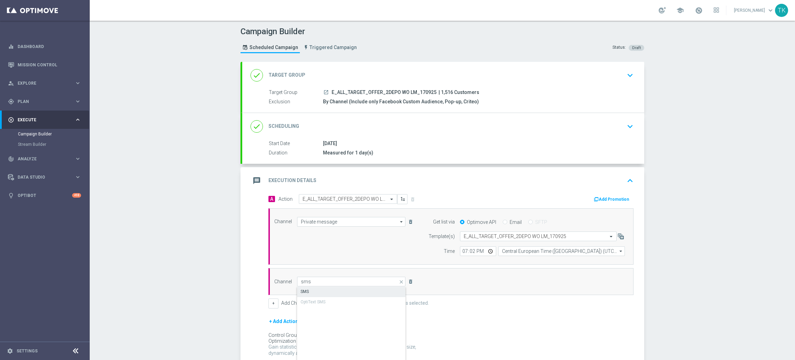
click at [312, 291] on div "SMS" at bounding box center [351, 291] width 109 height 10
type input "SMS"
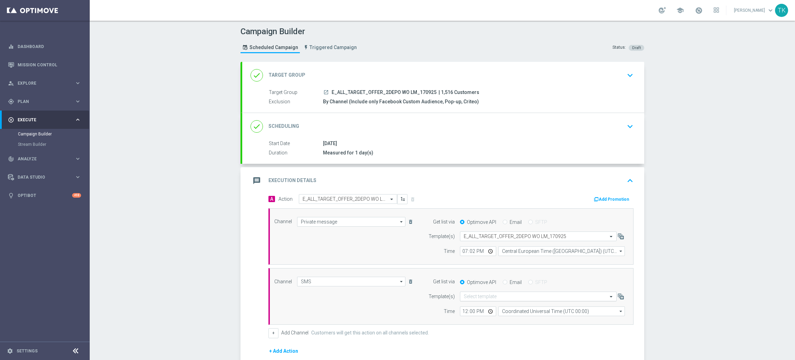
click at [471, 296] on input "text" at bounding box center [531, 296] width 135 height 6
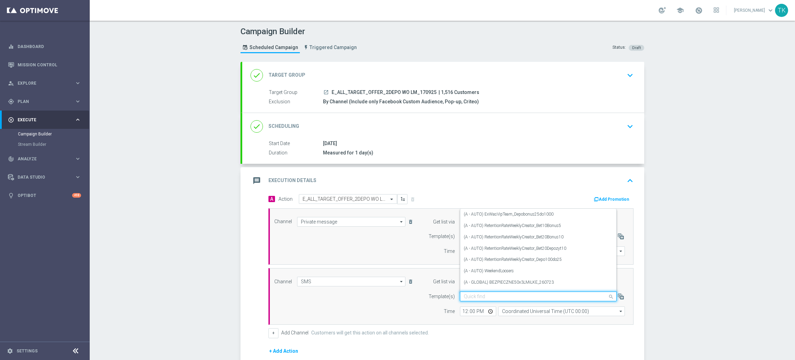
paste input "E_ALL_TARGET_OFFER_2DEPO WO LM_170925"
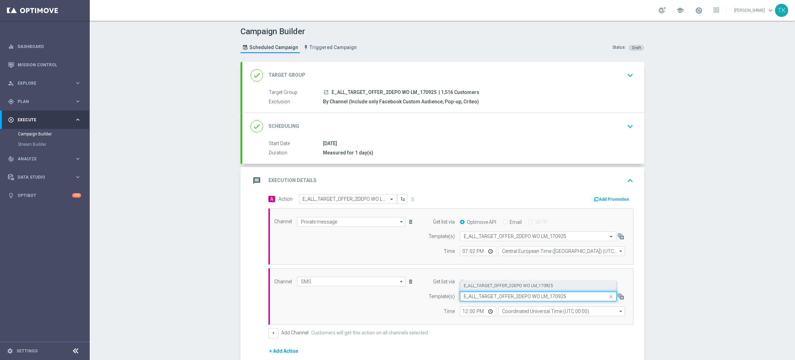
click at [470, 288] on label "E_ALL_TARGET_OFFER_2DEPO WO LM_170925" at bounding box center [508, 286] width 89 height 6
type input "E_ALL_TARGET_OFFER_2DEPO WO LM_170925"
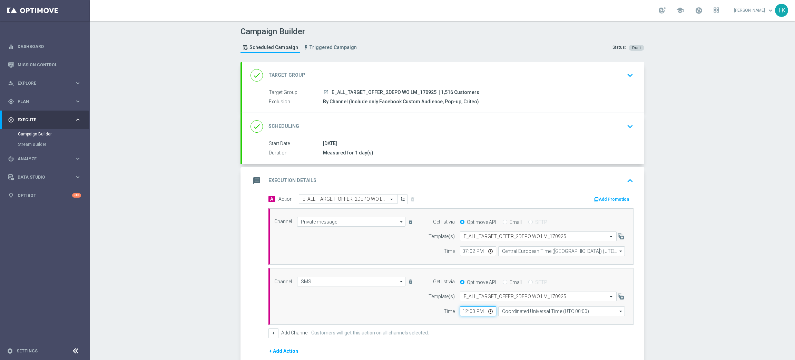
click at [460, 311] on input "12:00" at bounding box center [478, 311] width 36 height 10
type input "19:02"
click at [500, 312] on input "Coordinated Universal Time (UTC 00:00)" at bounding box center [561, 311] width 127 height 10
click at [509, 318] on div "Central European Time ([GEOGRAPHIC_DATA]) (UTC +02:00)" at bounding box center [561, 321] width 127 height 10
type input "Central European Time ([GEOGRAPHIC_DATA]) (UTC +02:00)"
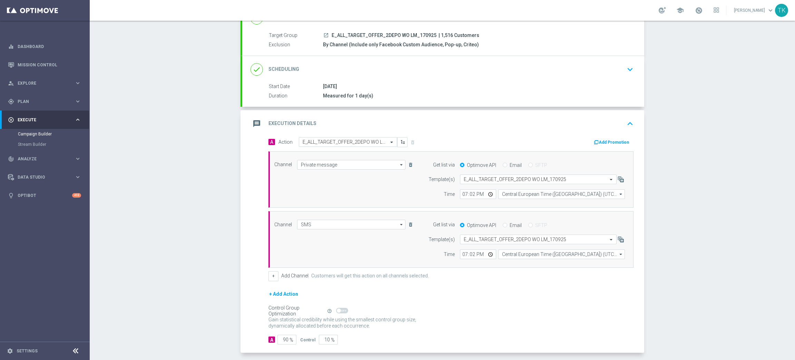
scroll to position [88, 0]
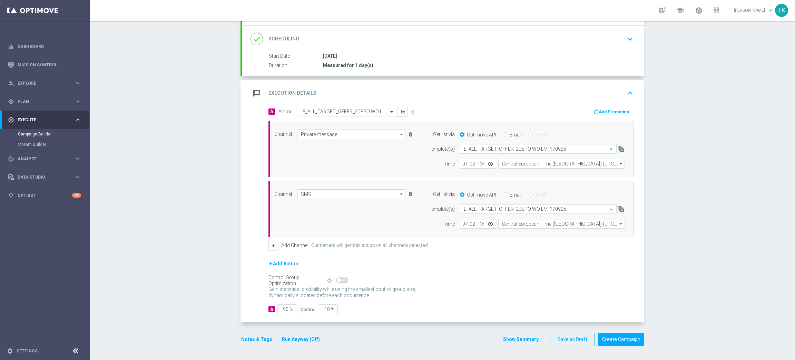
click at [512, 337] on button "Show Summary" at bounding box center [521, 339] width 36 height 8
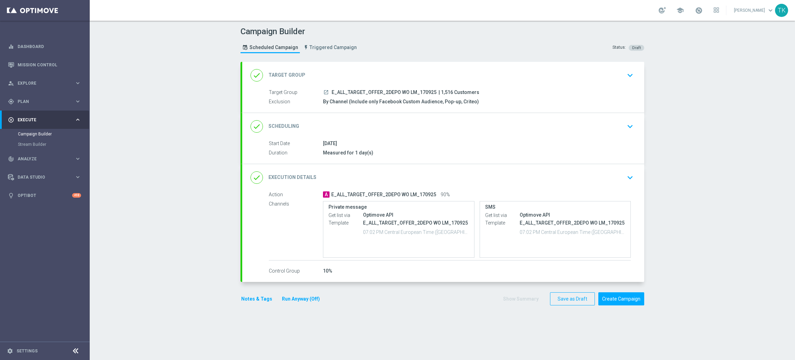
scroll to position [0, 0]
click at [389, 88] on div "done Target Group keyboard_arrow_down" at bounding box center [443, 75] width 402 height 27
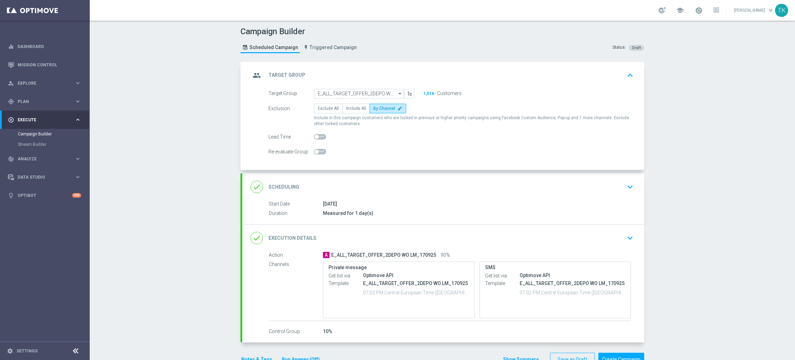
click at [391, 76] on div "group Target Group keyboard_arrow_up" at bounding box center [444, 75] width 386 height 13
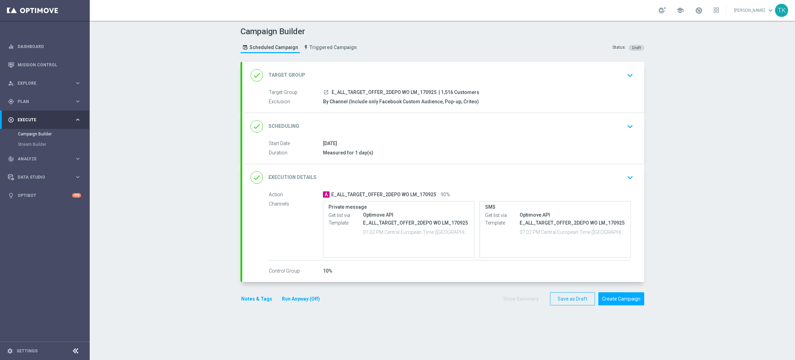
click at [369, 91] on span "E_ALL_TARGET_OFFER_2DEPO WO LM_170925" at bounding box center [384, 92] width 105 height 6
copy div "E_ALL_TARGET_OFFER_2DEPO WO LM_170925"
click at [407, 43] on div "Campaign Builder Scheduled Campaign Triggered Campaign Status: Draft" at bounding box center [442, 41] width 414 height 32
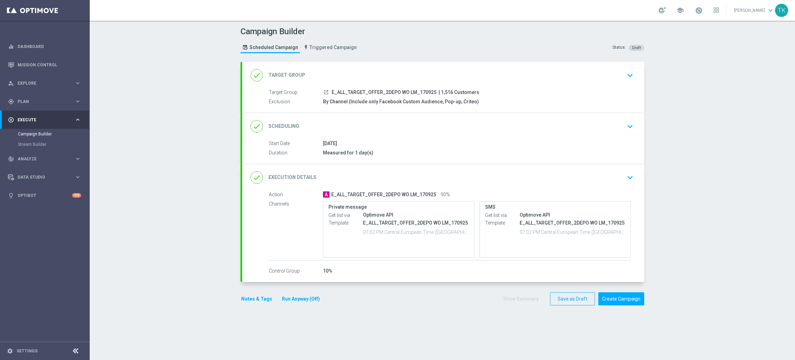
click at [249, 298] on button "Notes & Tags" at bounding box center [257, 298] width 32 height 9
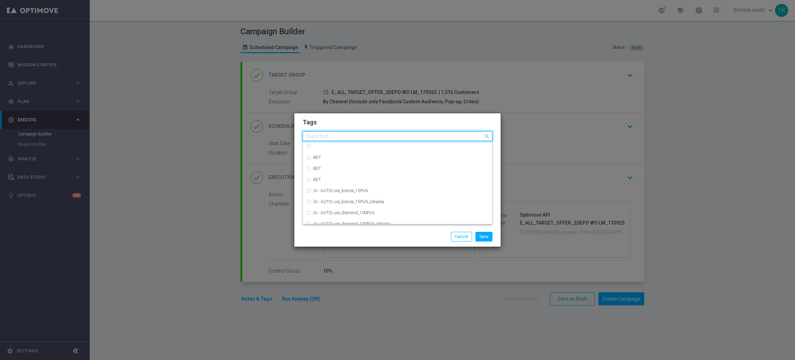
click at [333, 132] on div "Quick find" at bounding box center [393, 136] width 181 height 9
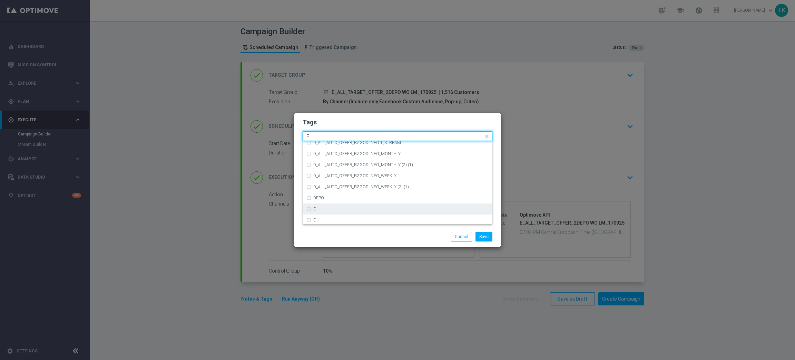
click at [319, 207] on div "E" at bounding box center [400, 209] width 175 height 4
type input "E"
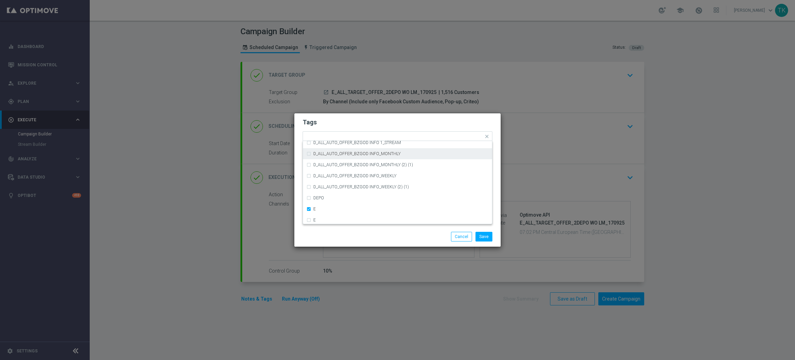
click at [317, 130] on form "Tags Quick find × E CRM_ROZGRZEWKA CRM_VIP_STREAM_TEST_260922 CRM_VIP_STREAM_TE…" at bounding box center [398, 156] width 190 height 80
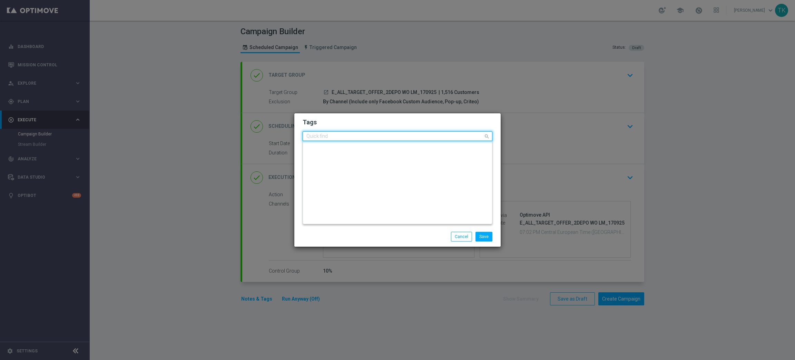
click at [337, 137] on input "text" at bounding box center [394, 137] width 177 height 6
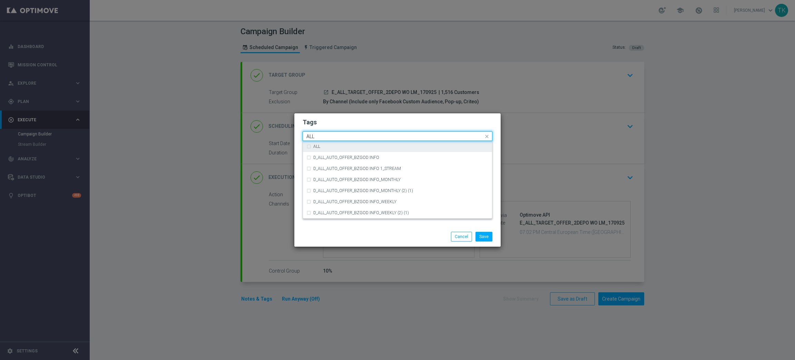
click at [327, 146] on div "ALL" at bounding box center [400, 146] width 175 height 4
click at [328, 135] on input "ALL" at bounding box center [394, 137] width 177 height 6
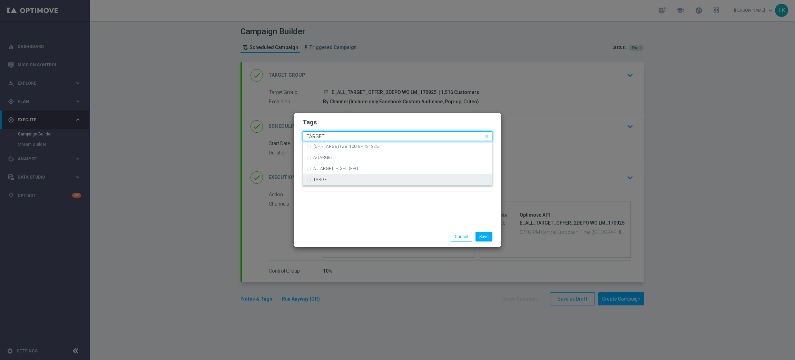
click at [330, 182] on div "TARGET" at bounding box center [397, 179] width 182 height 11
click at [332, 134] on input "TARGET" at bounding box center [394, 137] width 177 height 6
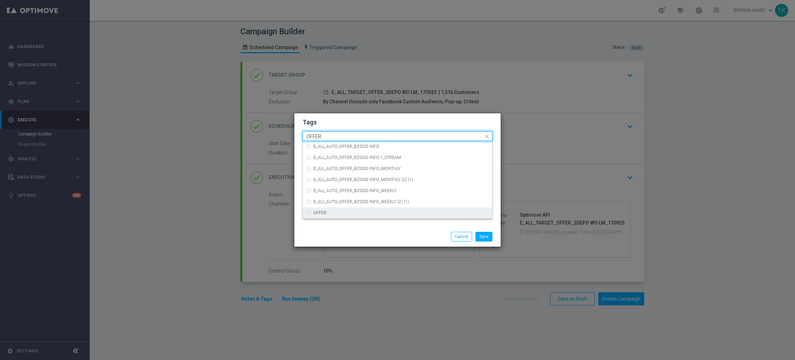
click at [333, 211] on div "OFFER" at bounding box center [400, 213] width 175 height 4
click at [323, 133] on div "Quick find × E × ALL × TARGET × OFFER OFFER" at bounding box center [393, 136] width 181 height 9
click at [319, 138] on input "OFFER" at bounding box center [394, 137] width 177 height 6
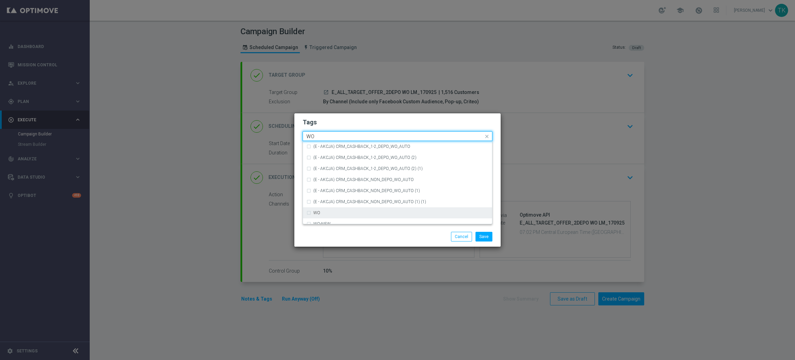
click at [326, 211] on div "WO" at bounding box center [400, 213] width 175 height 4
type input "WO"
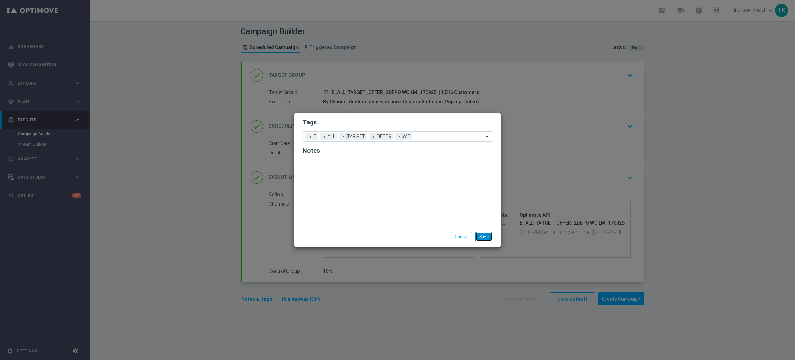
click at [486, 235] on button "Save" at bounding box center [484, 237] width 17 height 10
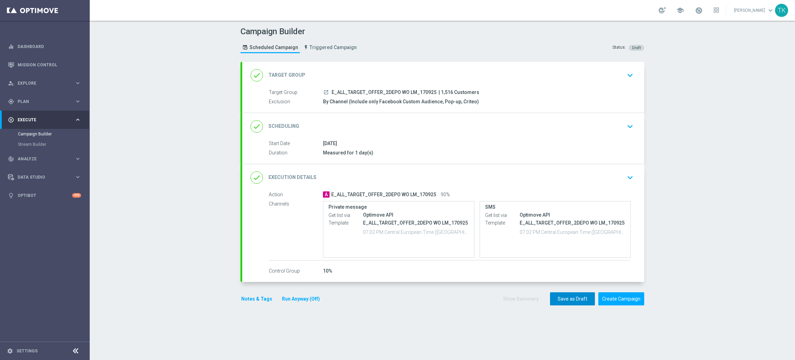
click at [568, 304] on button "Save as Draft" at bounding box center [572, 298] width 45 height 13
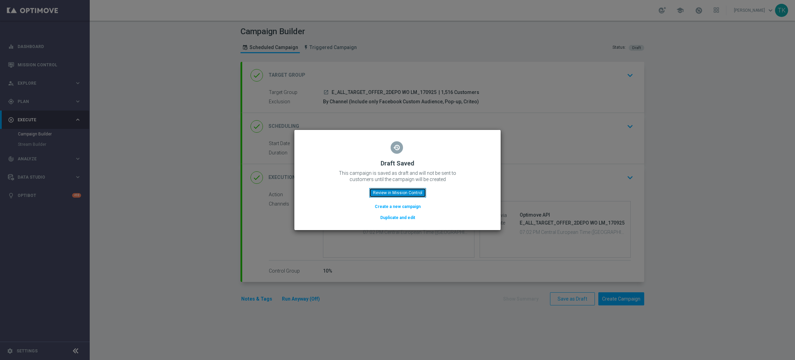
click at [396, 191] on button "Review in Mission Control" at bounding box center [397, 193] width 57 height 10
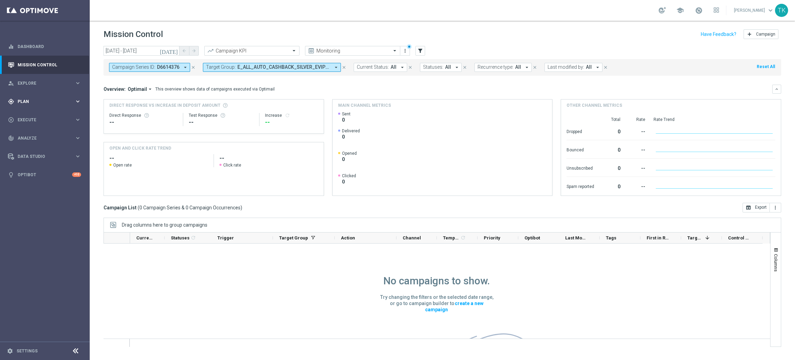
click at [20, 99] on span "Plan" at bounding box center [46, 101] width 57 height 4
click at [30, 115] on link "Target Groups" at bounding box center [45, 116] width 54 height 6
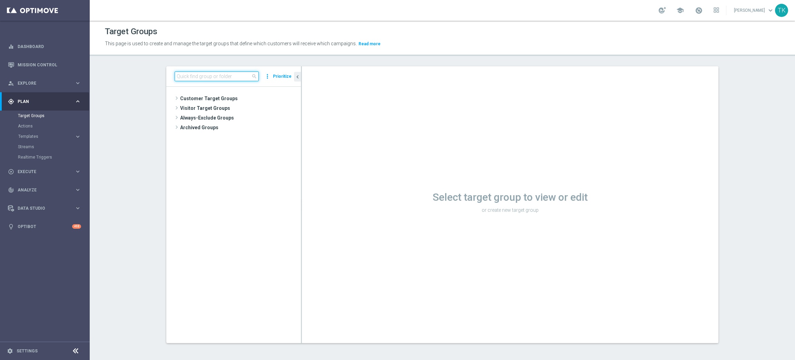
click at [207, 80] on input at bounding box center [217, 76] width 84 height 10
paste input "E_ALL_TARGET_OFFER_2DEPO WO LM_170925"
type input "E_ALL_TARGET_OFFER_2DEPO WO LM_170925"
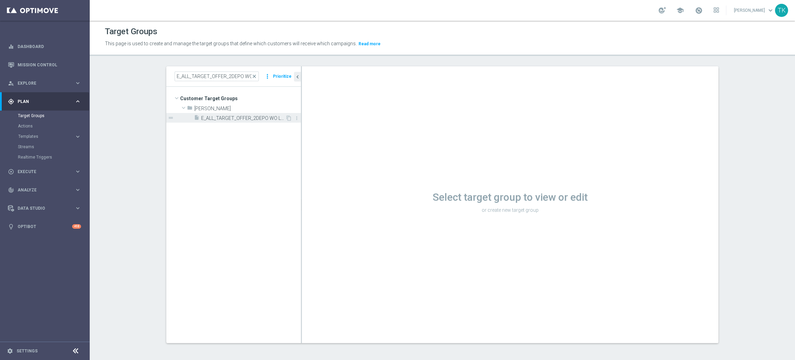
click at [243, 119] on span "E_ALL_TARGET_OFFER_2DEPO WO LM_170925" at bounding box center [243, 118] width 84 height 6
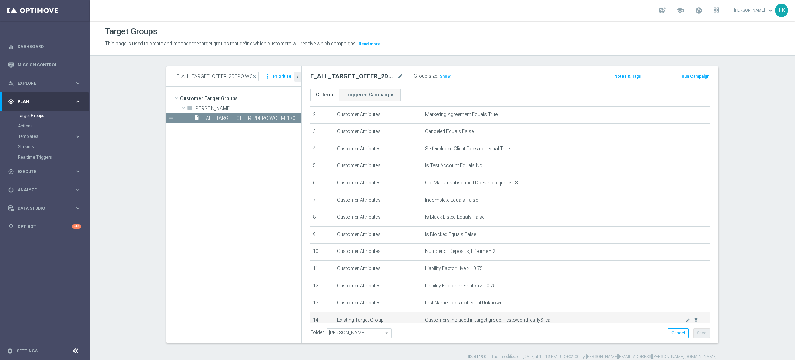
scroll to position [133, 0]
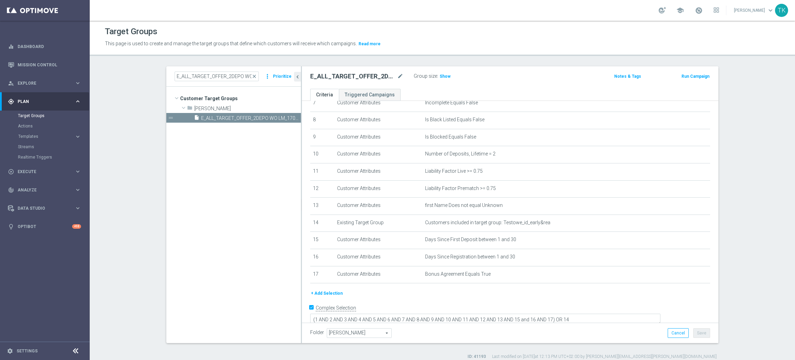
click at [316, 290] on button "+ Add Selection" at bounding box center [326, 293] width 33 height 8
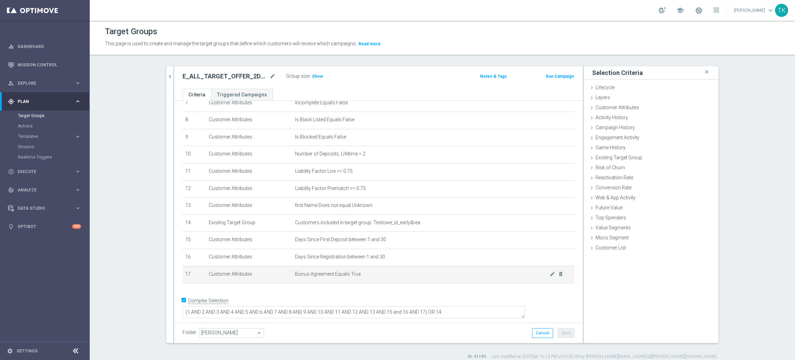
scroll to position [126, 0]
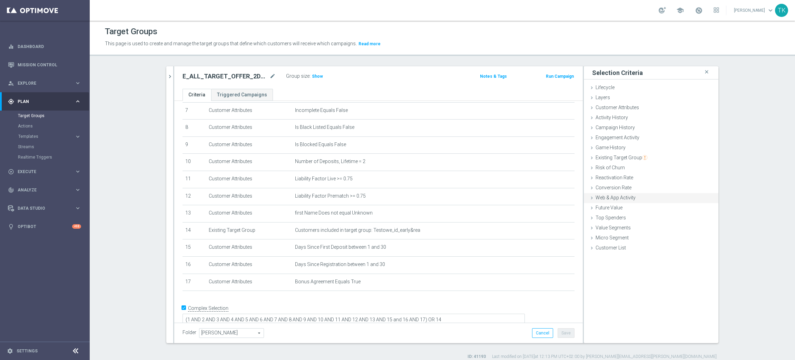
click at [618, 197] on span "Web & App Activity" at bounding box center [616, 198] width 40 height 6
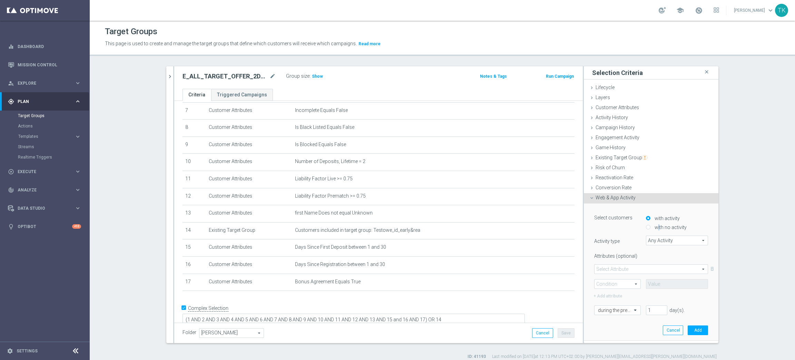
click at [653, 226] on label "with no activity" at bounding box center [670, 227] width 34 height 6
click at [646, 226] on input "with no activity" at bounding box center [648, 227] width 4 height 4
radio input "true"
click at [655, 238] on span "Any Activity" at bounding box center [676, 240] width 61 height 9
click at [657, 303] on span "deposit" at bounding box center [677, 305] width 55 height 6
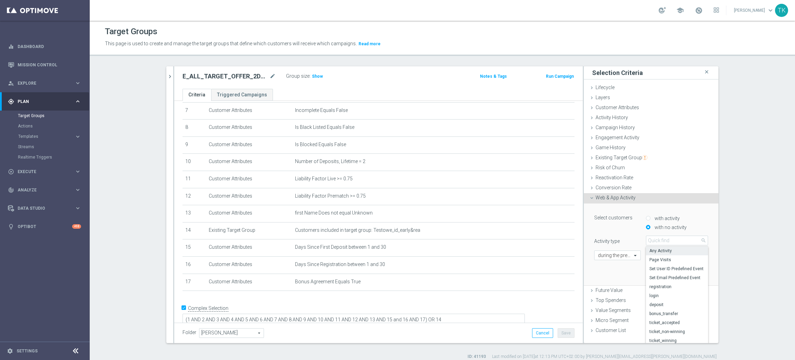
type input "deposit"
click at [607, 309] on input "text" at bounding box center [610, 310] width 25 height 6
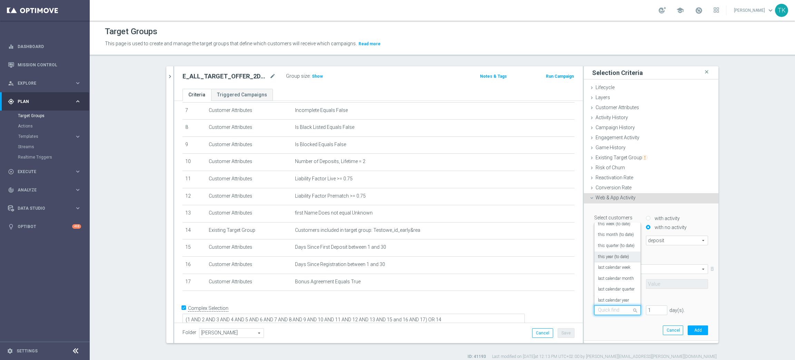
scroll to position [61, 0]
click at [606, 274] on div "[DATE]" at bounding box center [617, 276] width 39 height 11
click at [688, 328] on button "Add" at bounding box center [698, 330] width 20 height 10
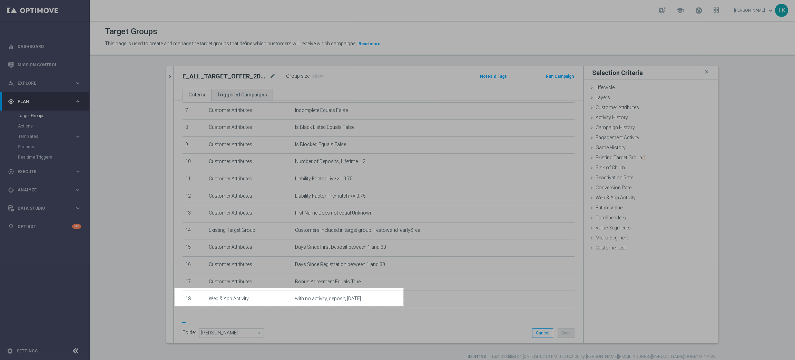
drag, startPoint x: 175, startPoint y: 288, endPoint x: 403, endPoint y: 306, distance: 229.5
click at [403, 306] on div "663 X 52" at bounding box center [397, 180] width 795 height 360
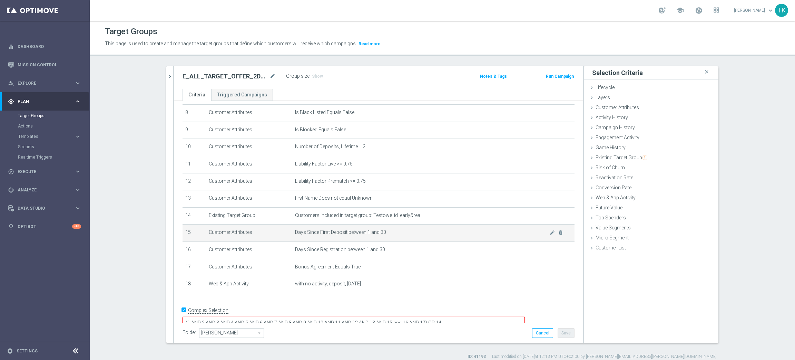
scroll to position [144, 0]
drag, startPoint x: 472, startPoint y: 306, endPoint x: 480, endPoint y: 339, distance: 34.1
click at [471, 313] on textarea "(1 AND 2 AND 3 AND 4 AND 5 AND 6 AND 7 AND 8 AND 9 AND 10 AND 11 AND 12 AND 13 …" at bounding box center [354, 319] width 342 height 12
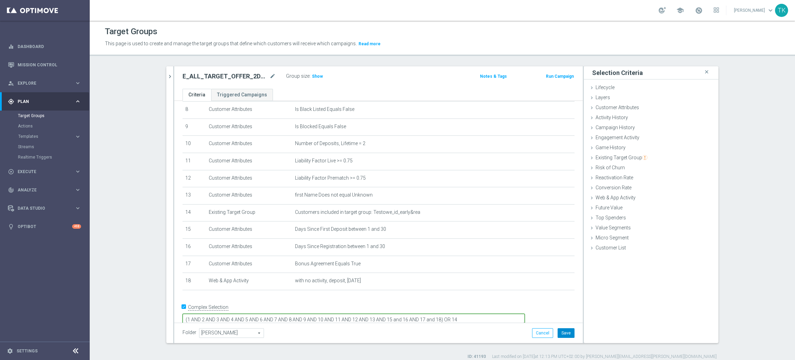
type textarea "(1 AND 2 AND 3 AND 4 AND 5 AND 6 AND 7 AND 8 AND 9 AND 10 AND 11 AND 12 AND 13 …"
click at [560, 333] on button "Save" at bounding box center [566, 333] width 17 height 10
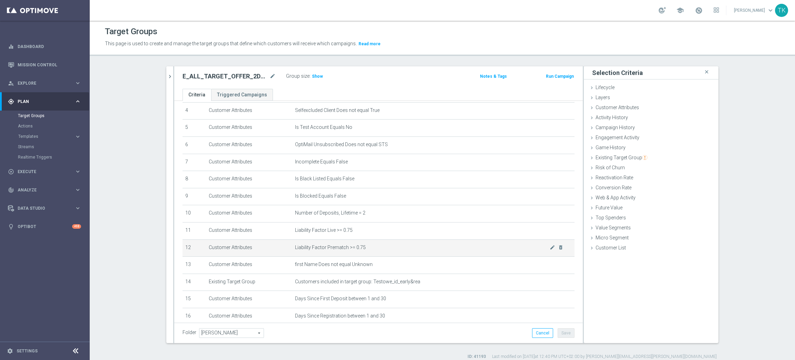
scroll to position [0, 0]
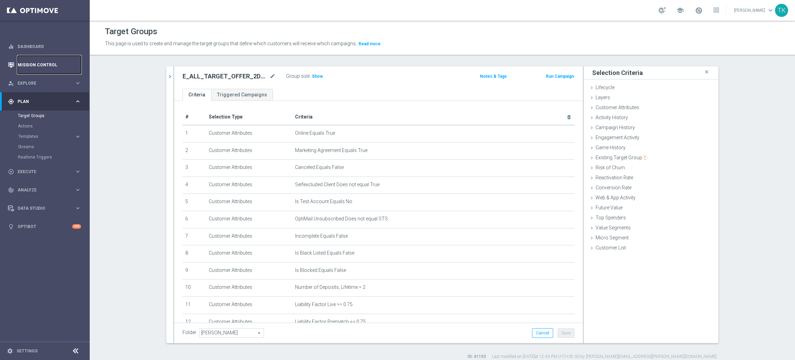
click at [41, 60] on link "Mission Control" at bounding box center [50, 65] width 64 height 18
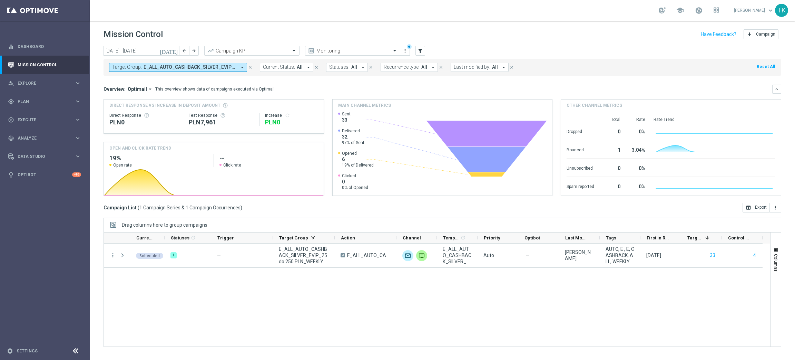
click at [204, 69] on span "E_ALL_AUTO_CASHBACK_SILVER_EVIP_25 do 250 PLN_WEEKLY" at bounding box center [190, 67] width 93 height 6
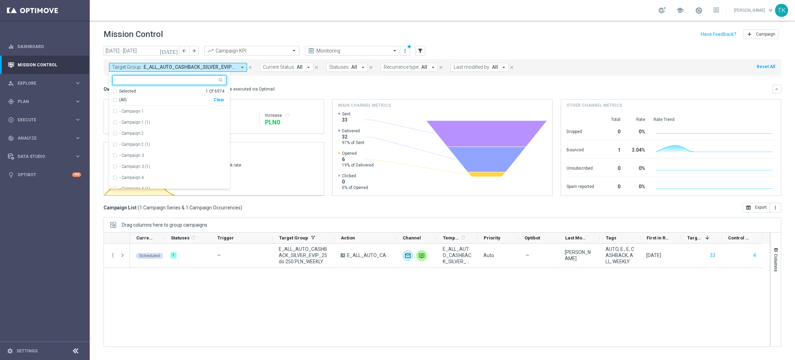
click at [0, 0] on div "Clear" at bounding box center [0, 0] width 0 height 0
click at [123, 79] on input "text" at bounding box center [166, 80] width 101 height 6
paste input "E_ALL_TARGET_OFFER_2DEPO WO LM_170925"
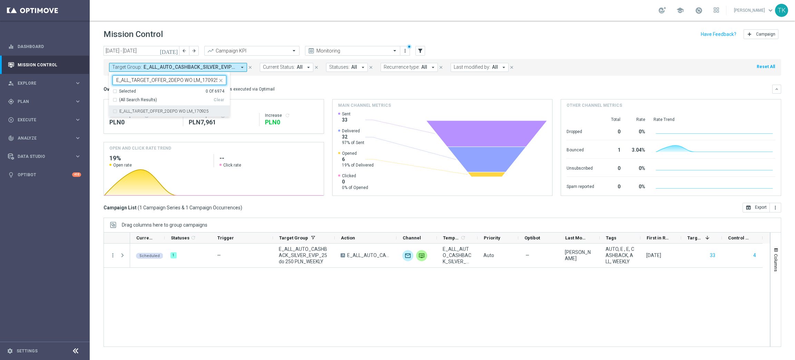
click at [121, 114] on div "E_ALL_TARGET_OFFER_2DEPO WO LM_170925" at bounding box center [170, 111] width 114 height 11
type input "E_ALL_TARGET_OFFER_2DEPO WO LM_170925"
click at [96, 89] on div "today 15 Sep 2025 - 21 Sep 2025 arrow_back arrow_forward Campaign KPI trending_…" at bounding box center [442, 200] width 705 height 308
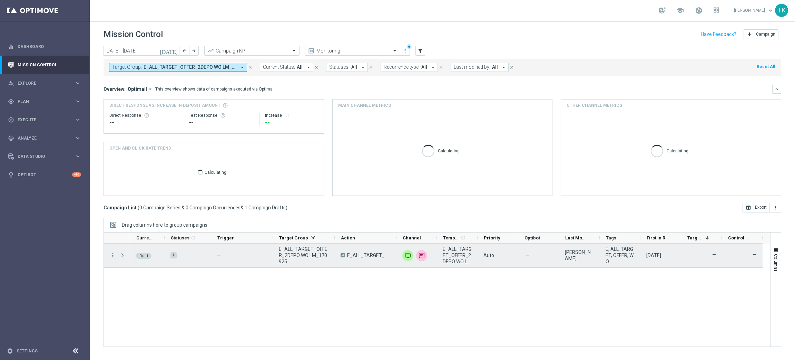
click at [111, 254] on icon "more_vert" at bounding box center [113, 255] width 6 height 6
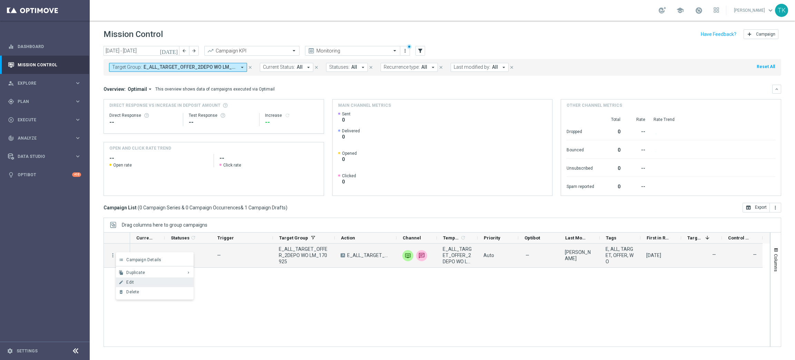
click at [130, 281] on span "Edit" at bounding box center [130, 282] width 8 height 5
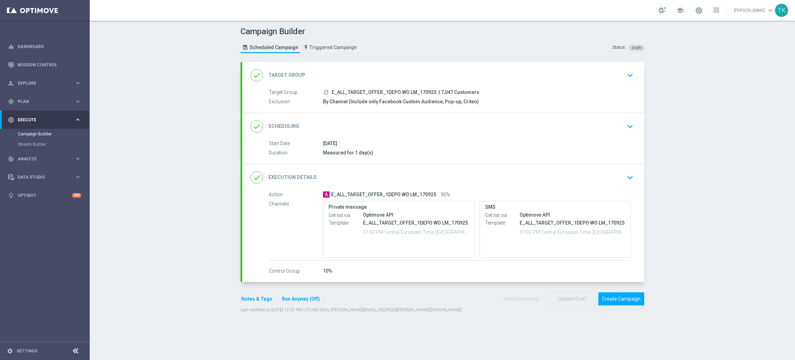
click at [386, 90] on span "E_ALL_TARGET_OFFER_1DEPO WO LM_170925" at bounding box center [384, 92] width 105 height 6
copy div "E_ALL_TARGET_OFFER_1DEPO WO LM_170925"
click at [413, 50] on div "Campaign Builder Scheduled Campaign Triggered Campaign Status: Draft" at bounding box center [442, 41] width 414 height 32
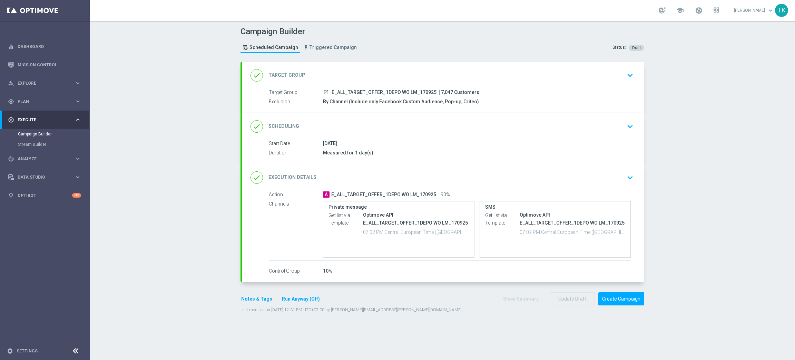
click at [467, 135] on div "done Scheduling keyboard_arrow_down" at bounding box center [443, 126] width 402 height 27
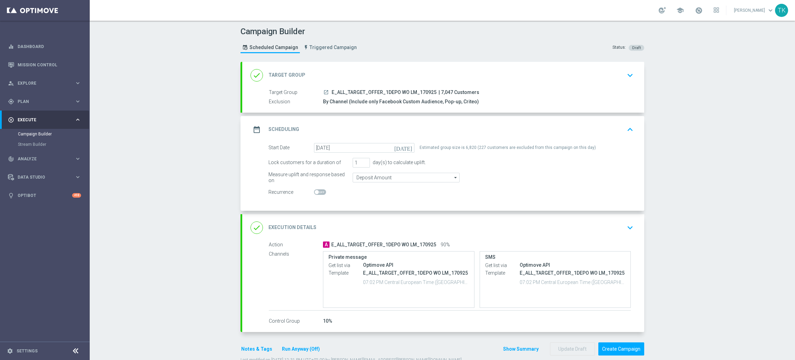
click at [467, 135] on div "date_range Scheduling keyboard_arrow_up" at bounding box center [444, 129] width 386 height 13
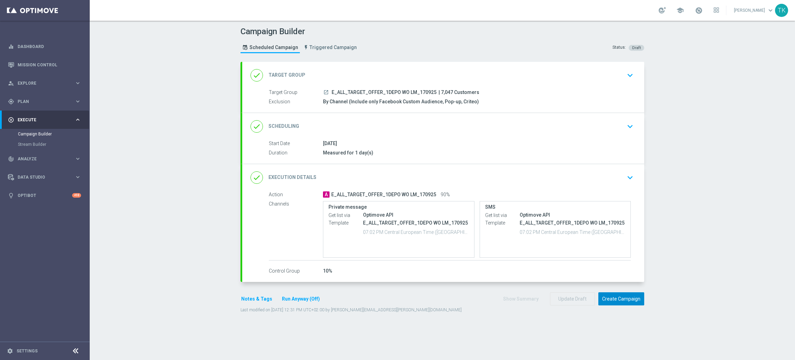
click at [608, 295] on button "Create Campaign" at bounding box center [621, 298] width 46 height 13
click at [372, 91] on span "E_ALL_TARGET_OFFER_2DEPO WO LM_170925" at bounding box center [384, 92] width 105 height 6
copy div "E_ALL_TARGET_OFFER_2DEPO WO LM_170925"
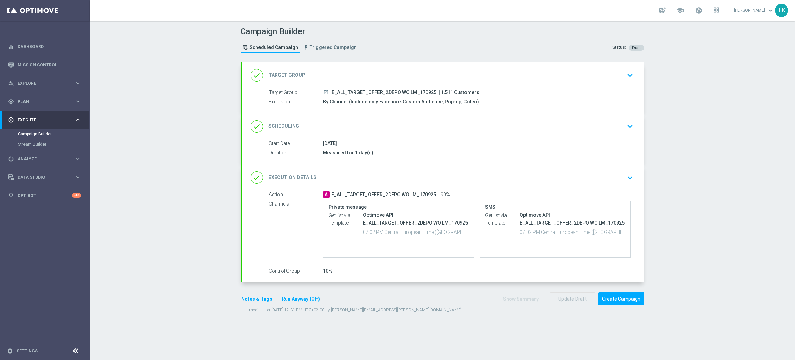
click at [384, 41] on div "Campaign Builder Scheduled Campaign Triggered Campaign Status: Draft" at bounding box center [442, 41] width 414 height 32
click at [446, 40] on div "Campaign Builder Scheduled Campaign Triggered Campaign Status: Draft" at bounding box center [442, 41] width 414 height 32
click at [478, 120] on div "done Scheduling keyboard_arrow_down" at bounding box center [444, 126] width 386 height 13
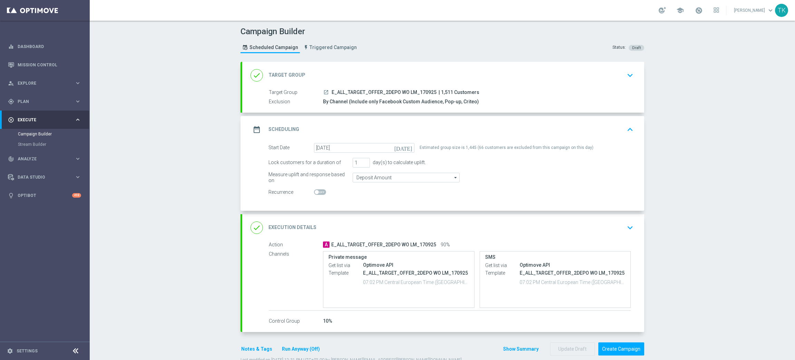
click at [474, 129] on div "date_range Scheduling keyboard_arrow_up" at bounding box center [444, 129] width 386 height 13
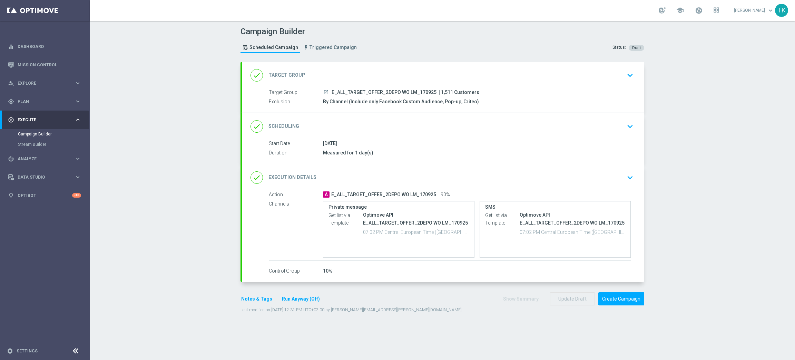
click at [245, 300] on button "Notes & Tags" at bounding box center [257, 298] width 32 height 9
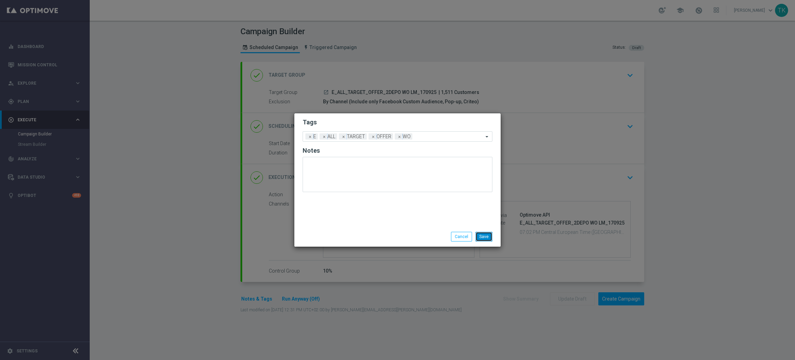
click at [486, 235] on button "Save" at bounding box center [484, 237] width 17 height 10
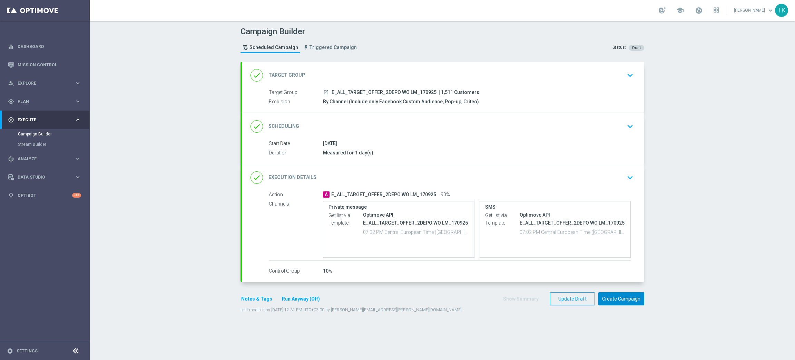
click at [613, 299] on button "Create Campaign" at bounding box center [621, 298] width 46 height 13
